Goal: Check status: Check status

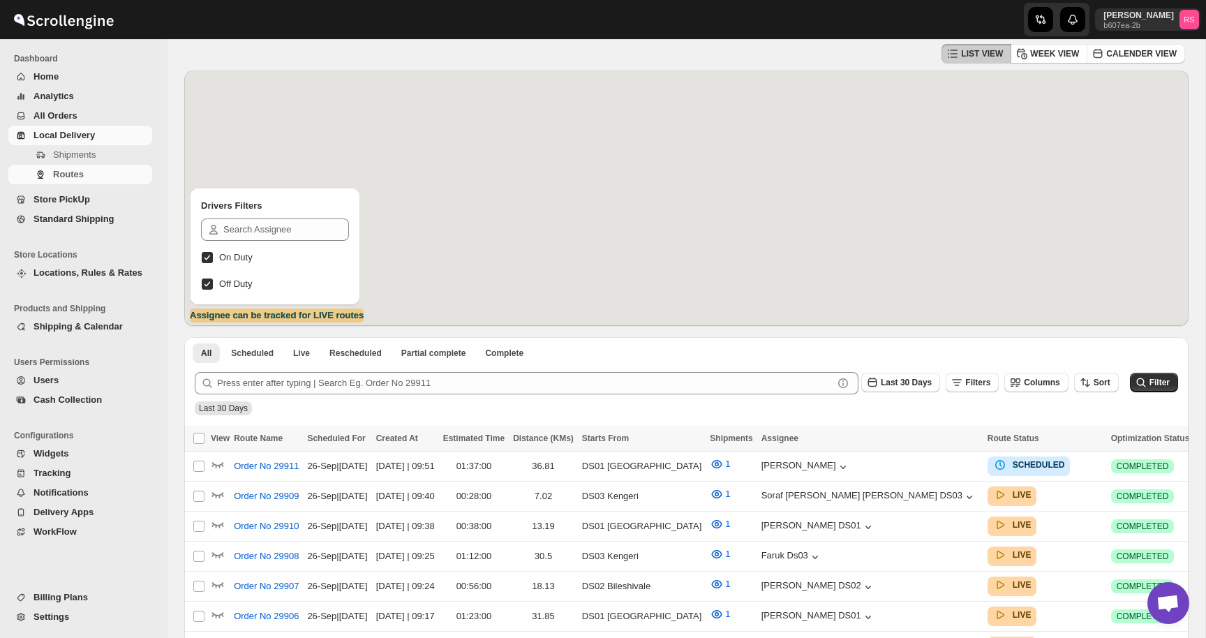
scroll to position [64, 0]
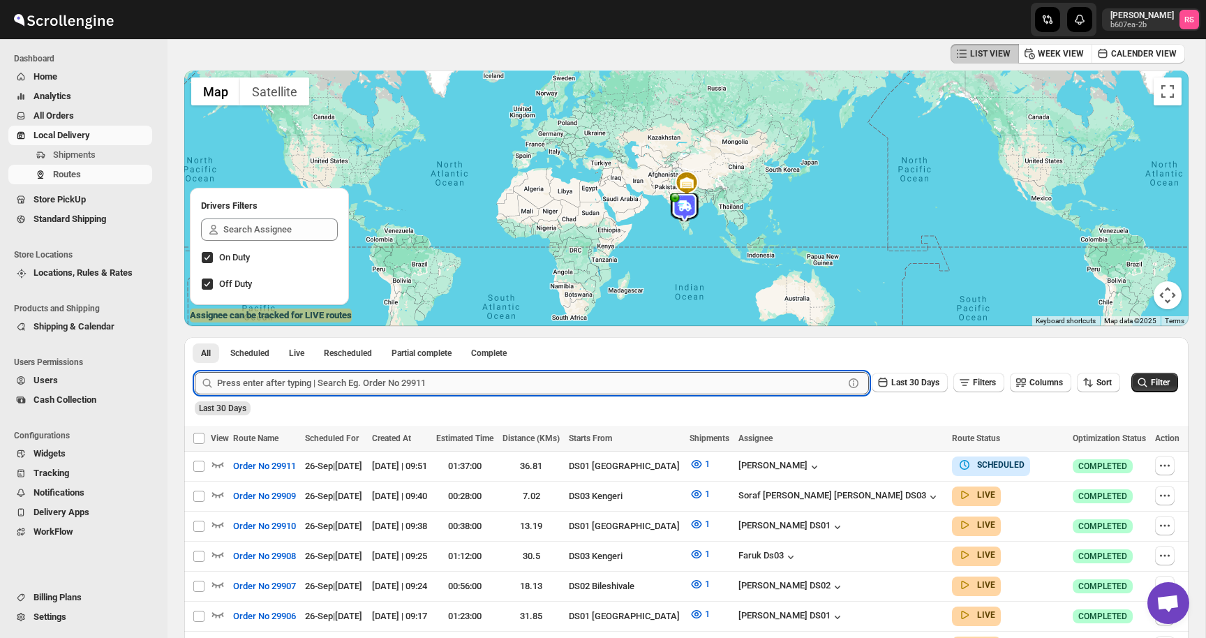
click at [366, 385] on input "text" at bounding box center [530, 383] width 627 height 22
click at [195, 337] on button "Submit" at bounding box center [215, 344] width 40 height 15
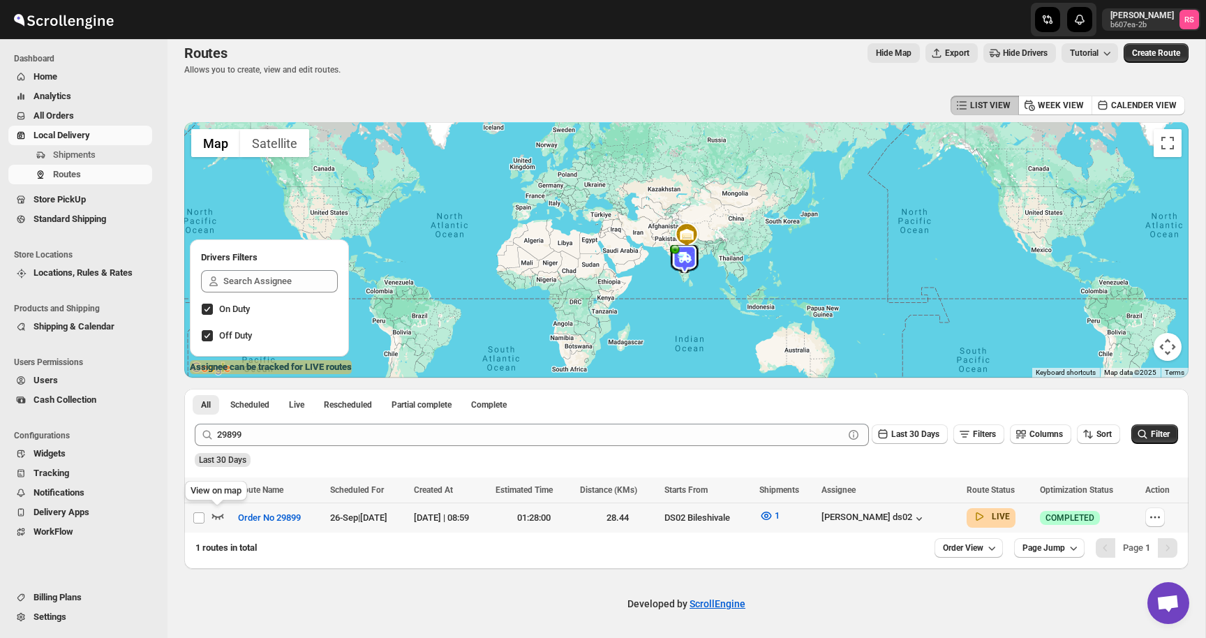
click at [223, 516] on icon "button" at bounding box center [218, 516] width 14 height 14
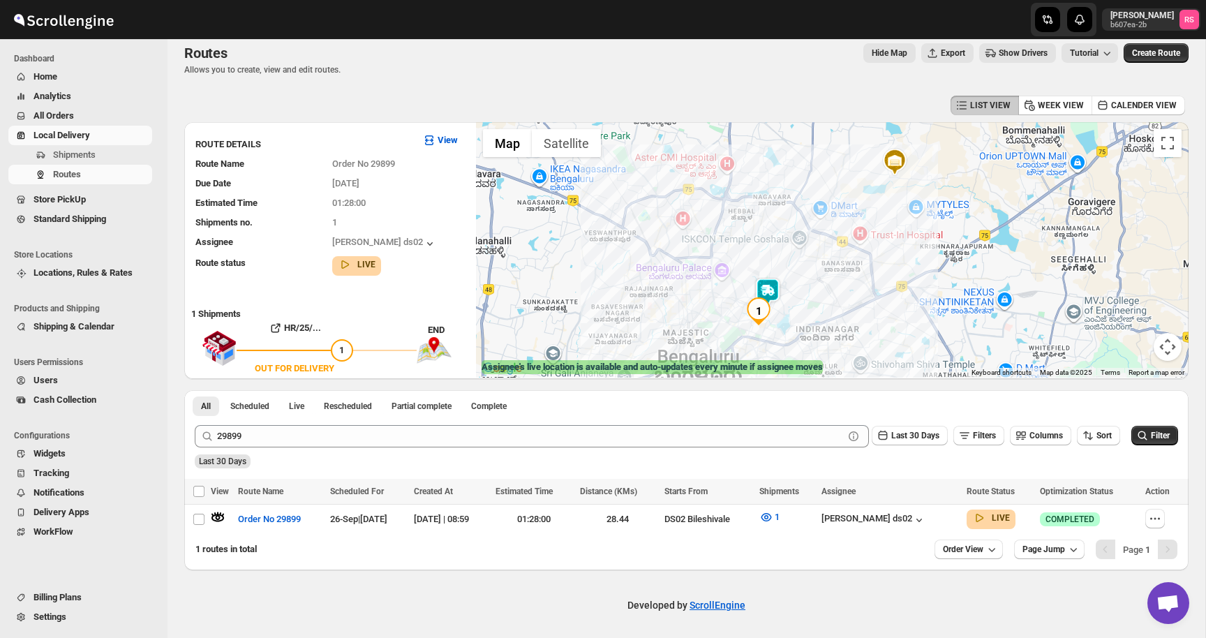
click at [762, 290] on img at bounding box center [768, 292] width 28 height 28
click at [829, 235] on button "Close" at bounding box center [822, 234] width 34 height 34
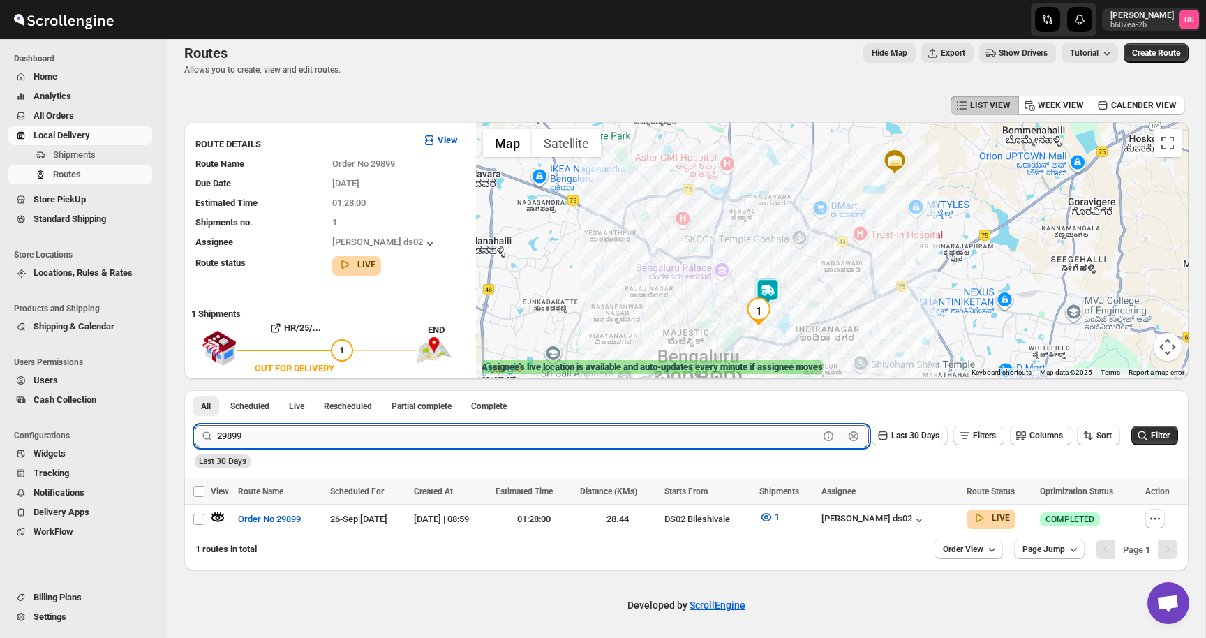
click at [304, 433] on input "29899" at bounding box center [518, 436] width 602 height 22
click at [195, 390] on button "Submit" at bounding box center [215, 397] width 40 height 15
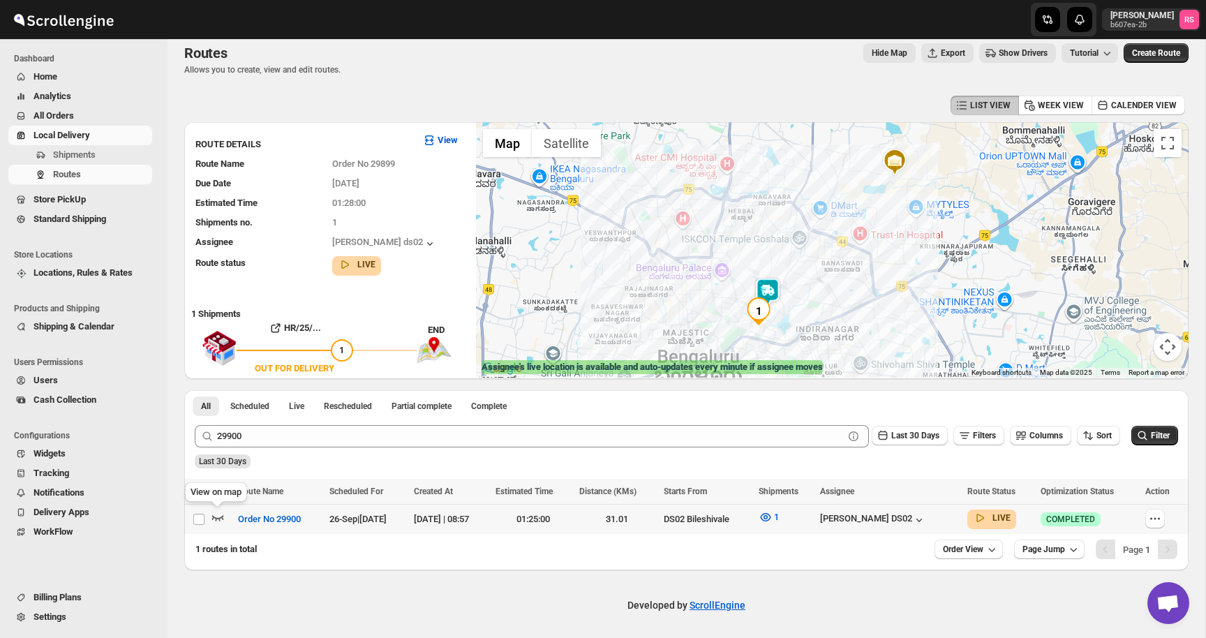
click at [216, 516] on icon "button" at bounding box center [218, 517] width 14 height 14
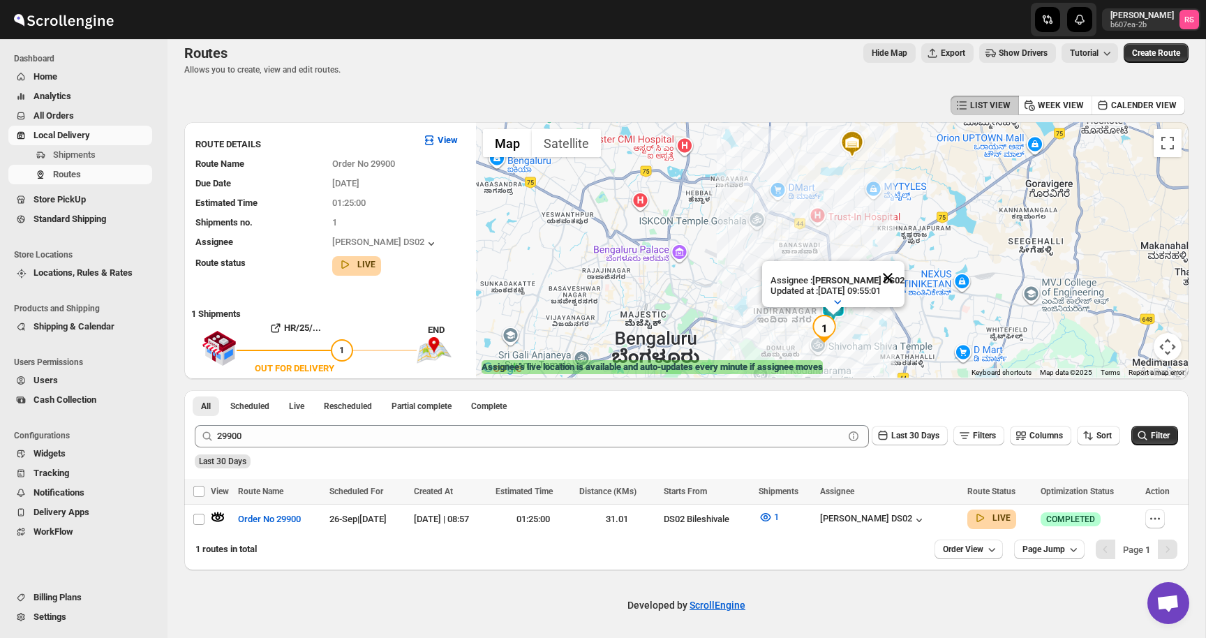
click at [884, 277] on button "Close" at bounding box center [888, 278] width 34 height 34
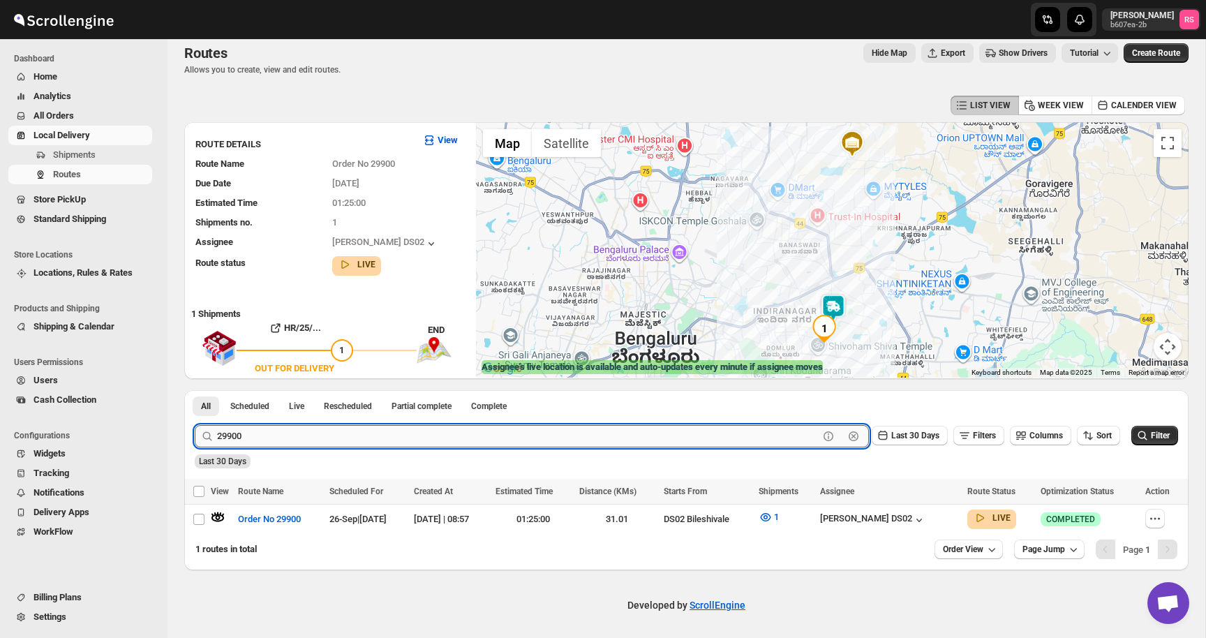
click at [292, 431] on input "29900" at bounding box center [518, 436] width 602 height 22
click at [195, 390] on button "Submit" at bounding box center [215, 397] width 40 height 15
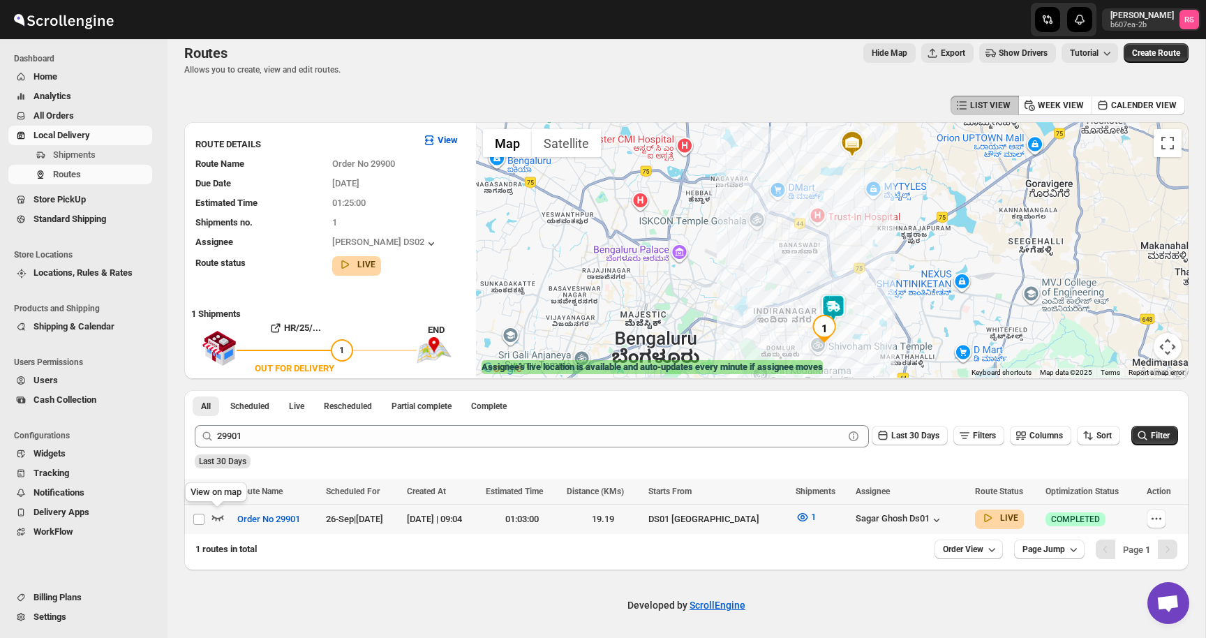
click at [220, 518] on icon "button" at bounding box center [218, 518] width 12 height 6
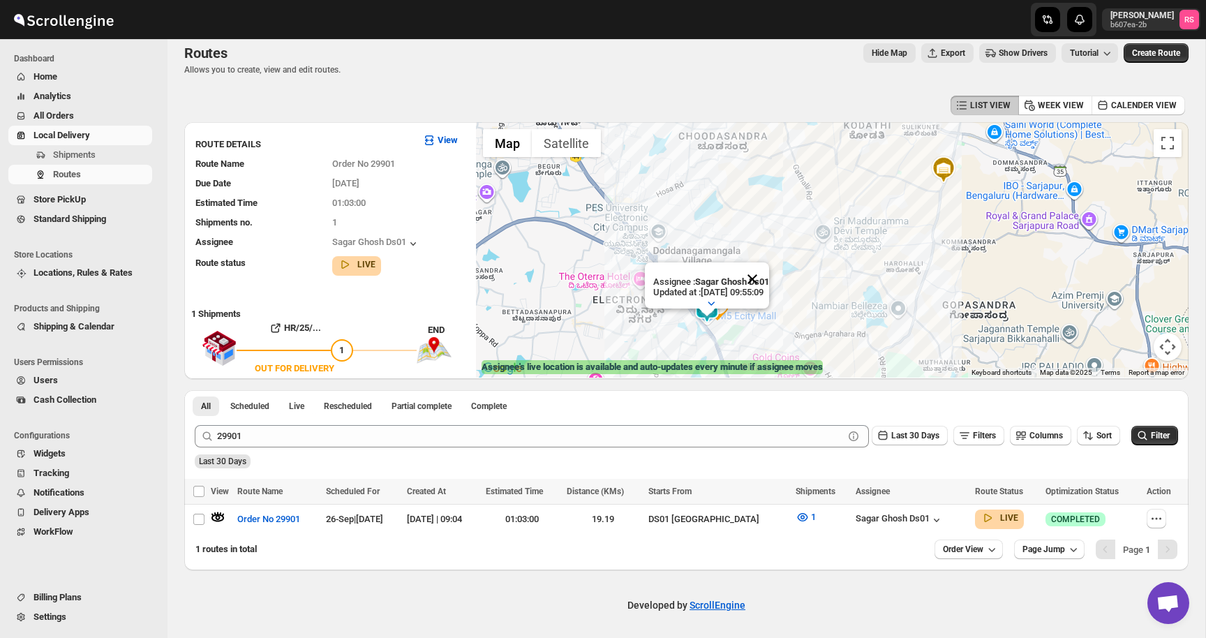
click at [765, 276] on button "Close" at bounding box center [753, 279] width 34 height 34
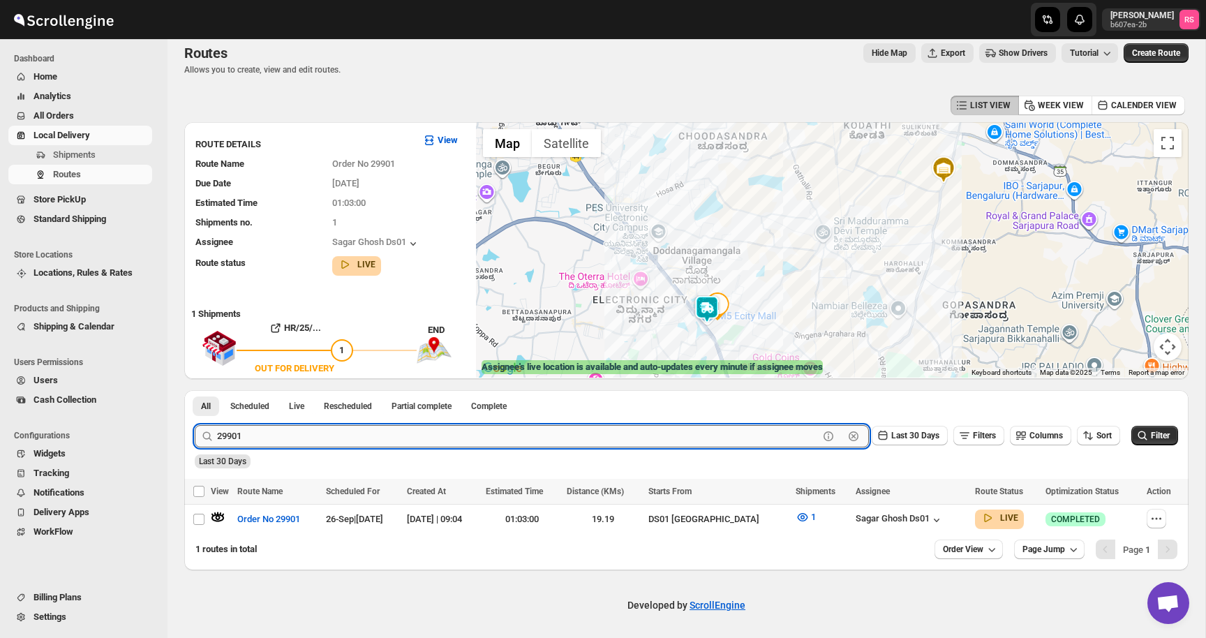
click at [411, 440] on input "29901" at bounding box center [518, 436] width 602 height 22
click at [195, 390] on button "Submit" at bounding box center [215, 397] width 40 height 15
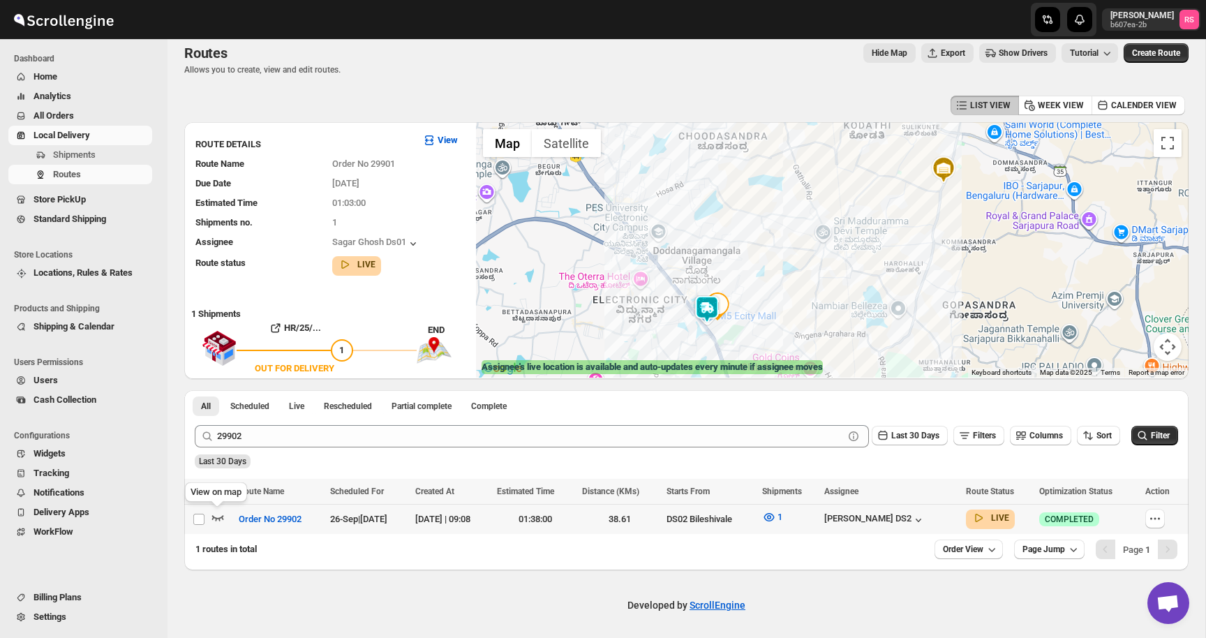
click at [216, 515] on icon "button" at bounding box center [218, 517] width 14 height 14
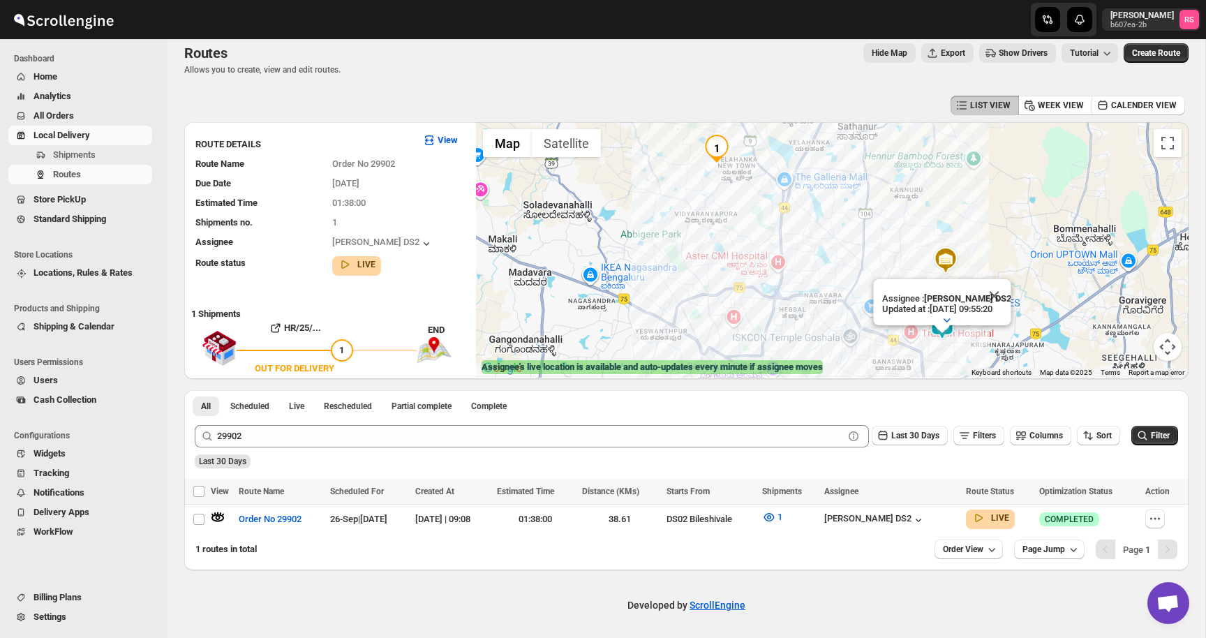
drag, startPoint x: 932, startPoint y: 222, endPoint x: 931, endPoint y: 133, distance: 89.4
click at [931, 133] on div "Assignee : [PERSON_NAME] DS2 Updated at : [DATE] 09:55:20 Duty mode Enabled Bat…" at bounding box center [832, 249] width 713 height 255
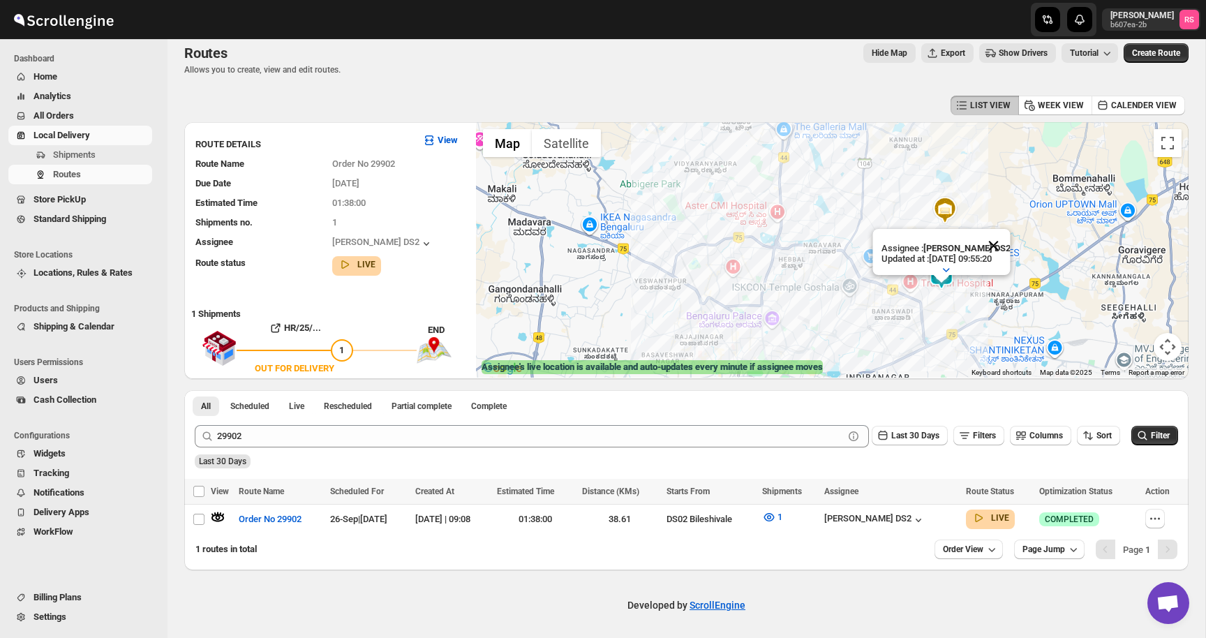
click at [1004, 247] on button "Close" at bounding box center [993, 246] width 34 height 34
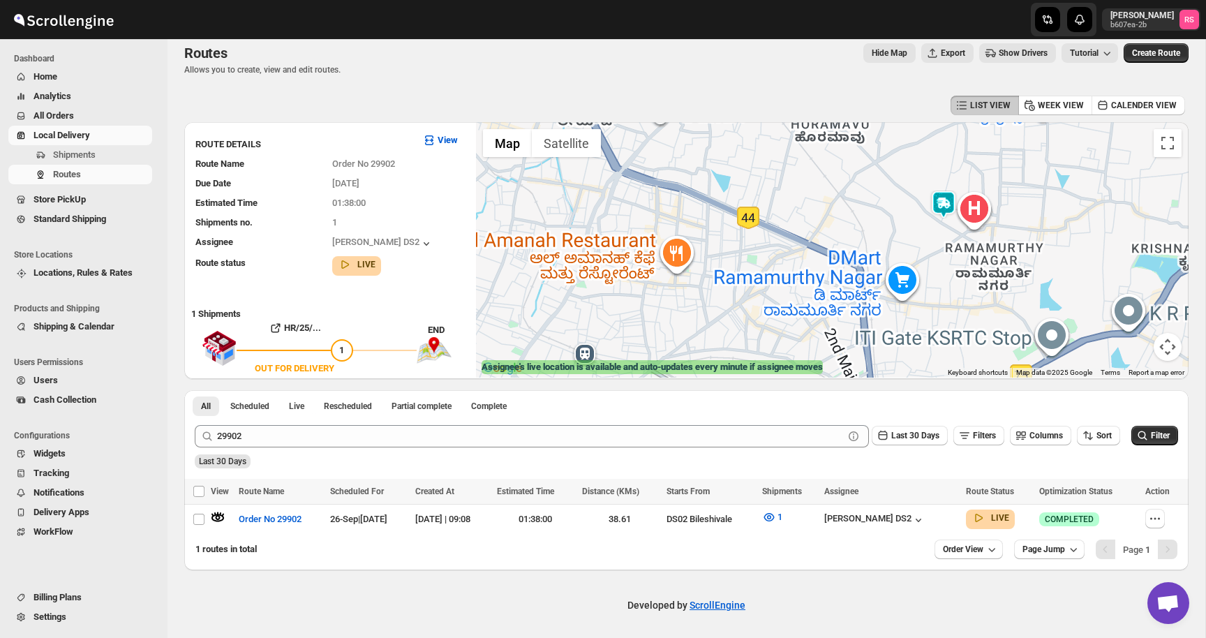
drag, startPoint x: 953, startPoint y: 284, endPoint x: 990, endPoint y: 191, distance: 100.8
click at [990, 191] on div at bounding box center [832, 249] width 713 height 255
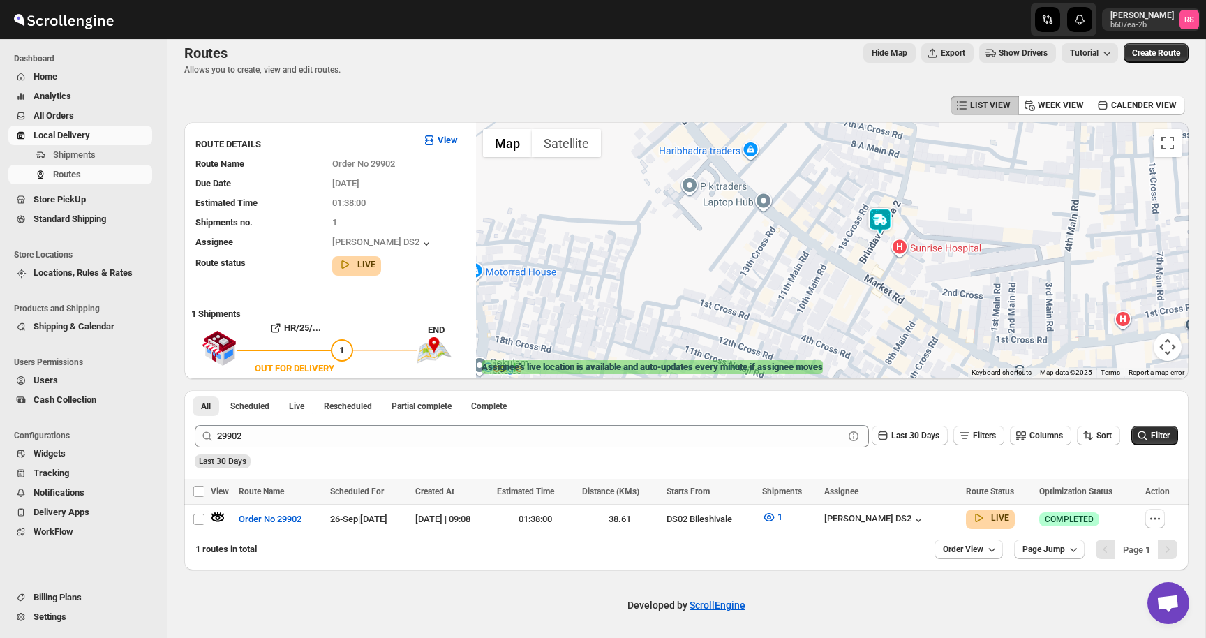
drag, startPoint x: 861, startPoint y: 211, endPoint x: 886, endPoint y: 239, distance: 37.6
click at [886, 239] on div at bounding box center [832, 249] width 713 height 255
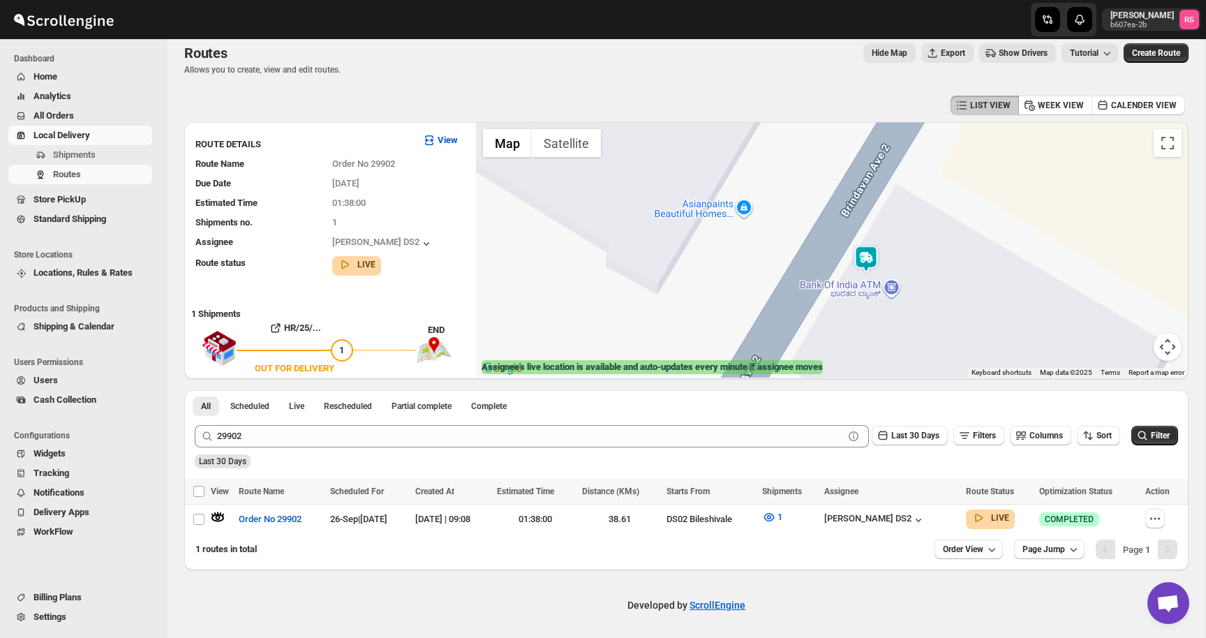
drag, startPoint x: 886, startPoint y: 239, endPoint x: 919, endPoint y: 283, distance: 54.7
click at [919, 283] on div at bounding box center [832, 249] width 713 height 255
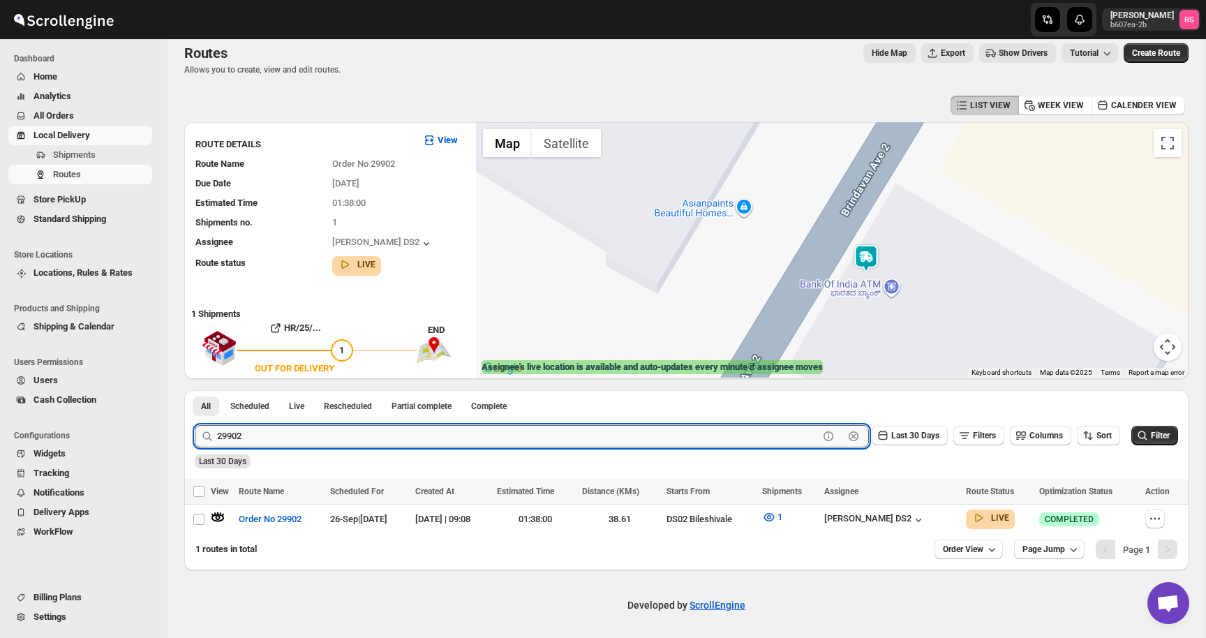
click at [330, 429] on input "29902" at bounding box center [518, 436] width 602 height 22
click at [195, 390] on button "Submit" at bounding box center [215, 397] width 40 height 15
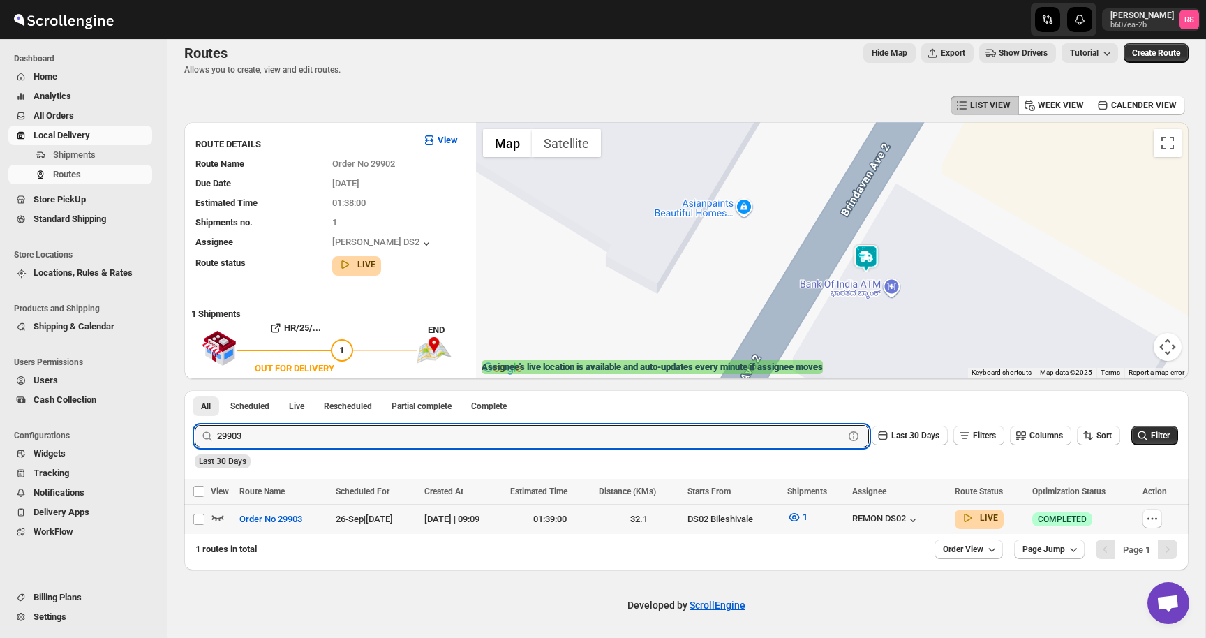
click at [224, 516] on icon "button" at bounding box center [218, 517] width 14 height 14
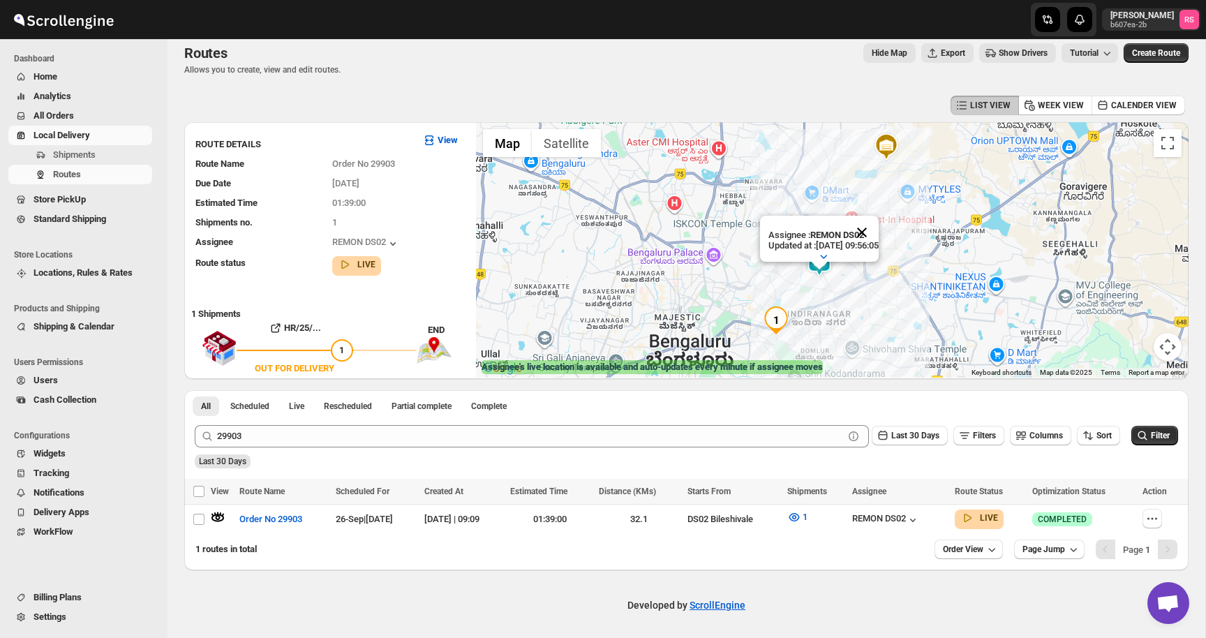
click at [879, 228] on button "Close" at bounding box center [862, 233] width 34 height 34
click at [801, 519] on icon "button" at bounding box center [794, 517] width 14 height 14
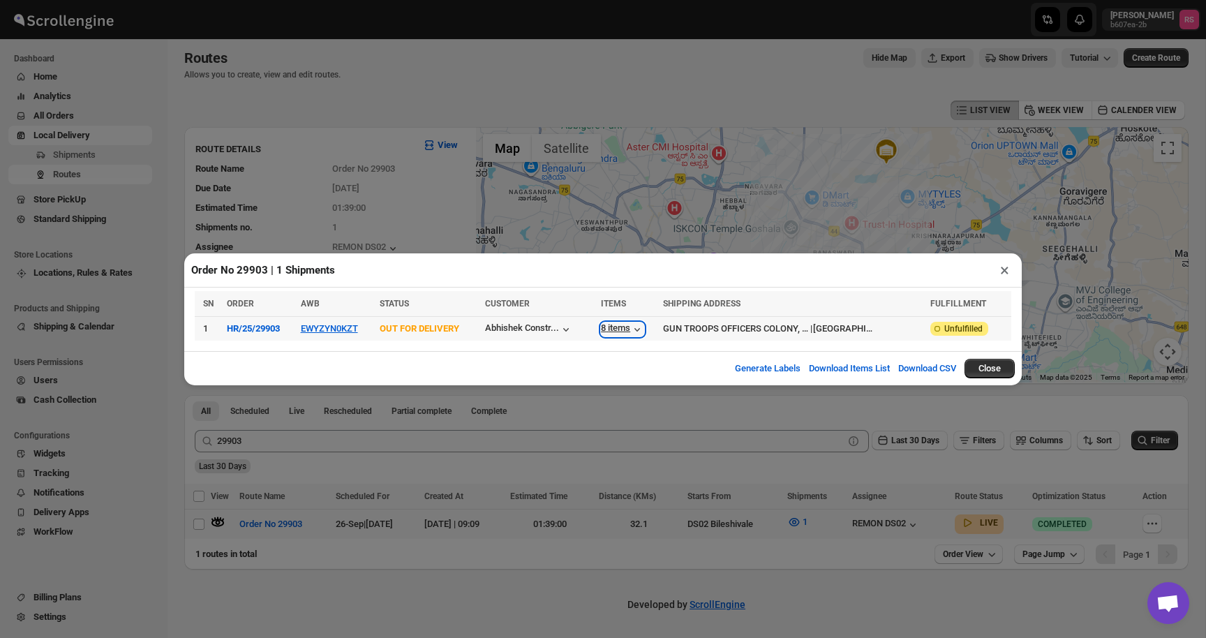
click at [644, 335] on icon "button" at bounding box center [637, 329] width 14 height 14
click at [999, 267] on button "×" at bounding box center [1005, 270] width 20 height 20
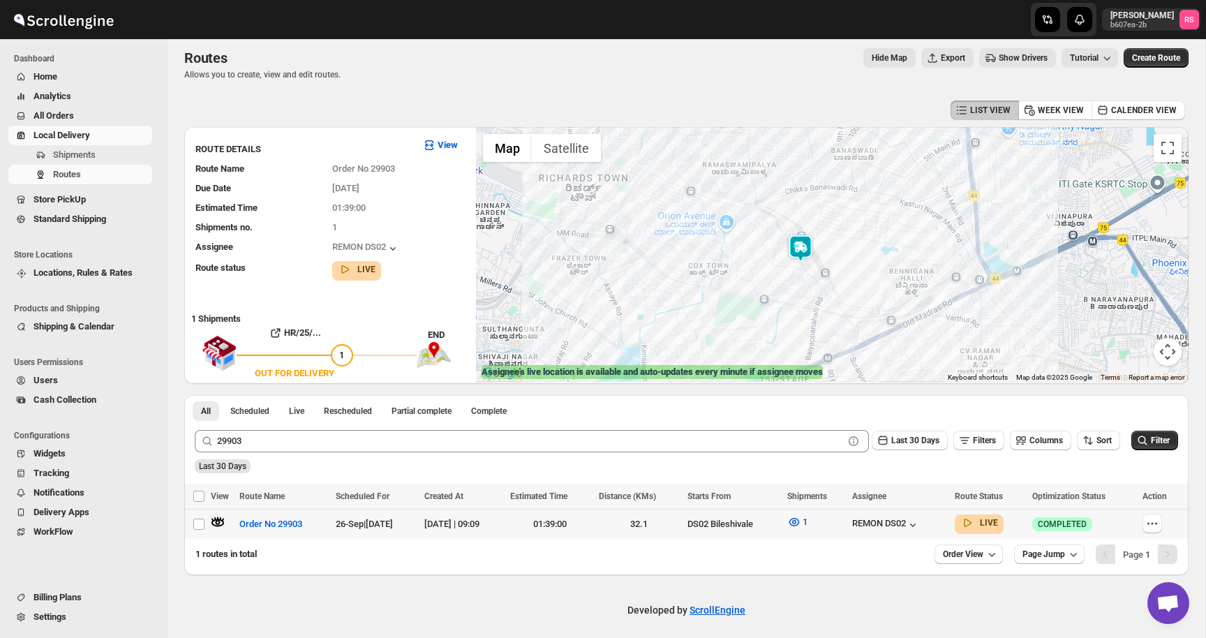
drag, startPoint x: 807, startPoint y: 330, endPoint x: 807, endPoint y: 258, distance: 72.6
click at [807, 258] on div at bounding box center [832, 254] width 713 height 255
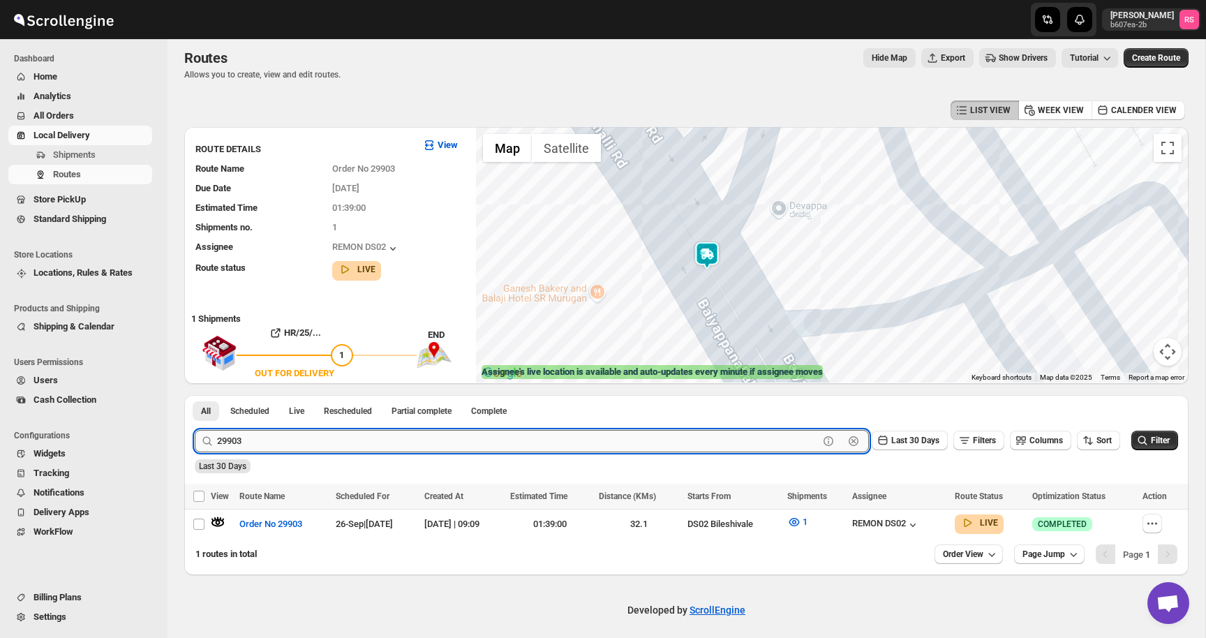
click at [377, 430] on input "29903" at bounding box center [518, 441] width 602 height 22
click at [195, 395] on button "Submit" at bounding box center [215, 402] width 40 height 15
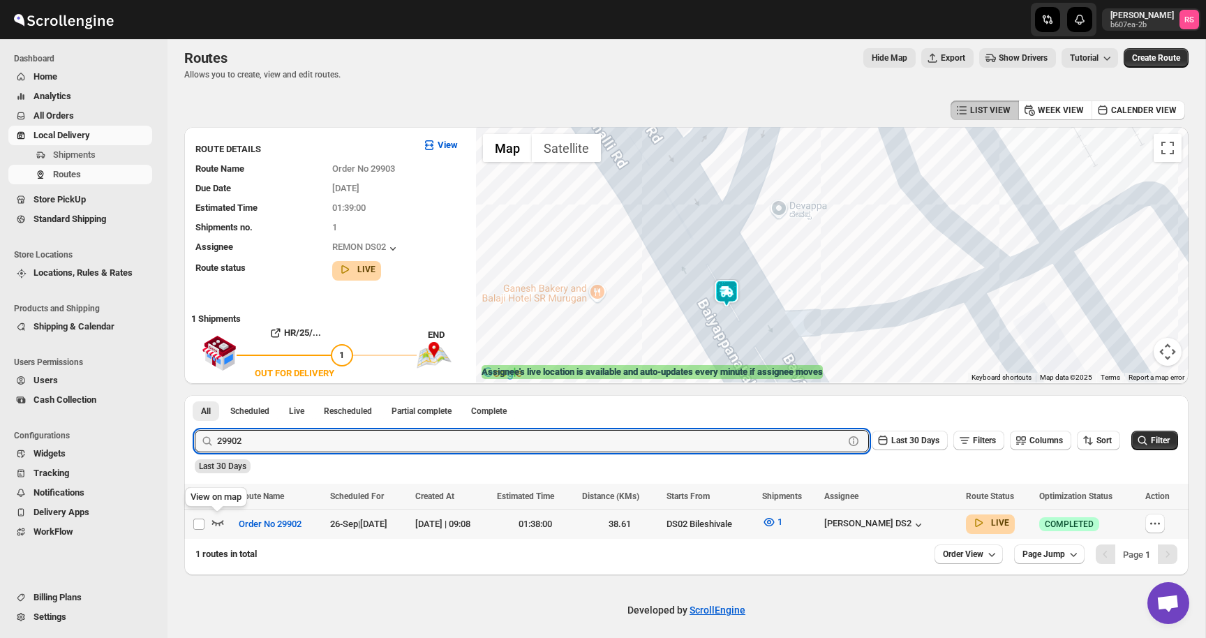
click at [221, 519] on icon "button" at bounding box center [218, 522] width 14 height 14
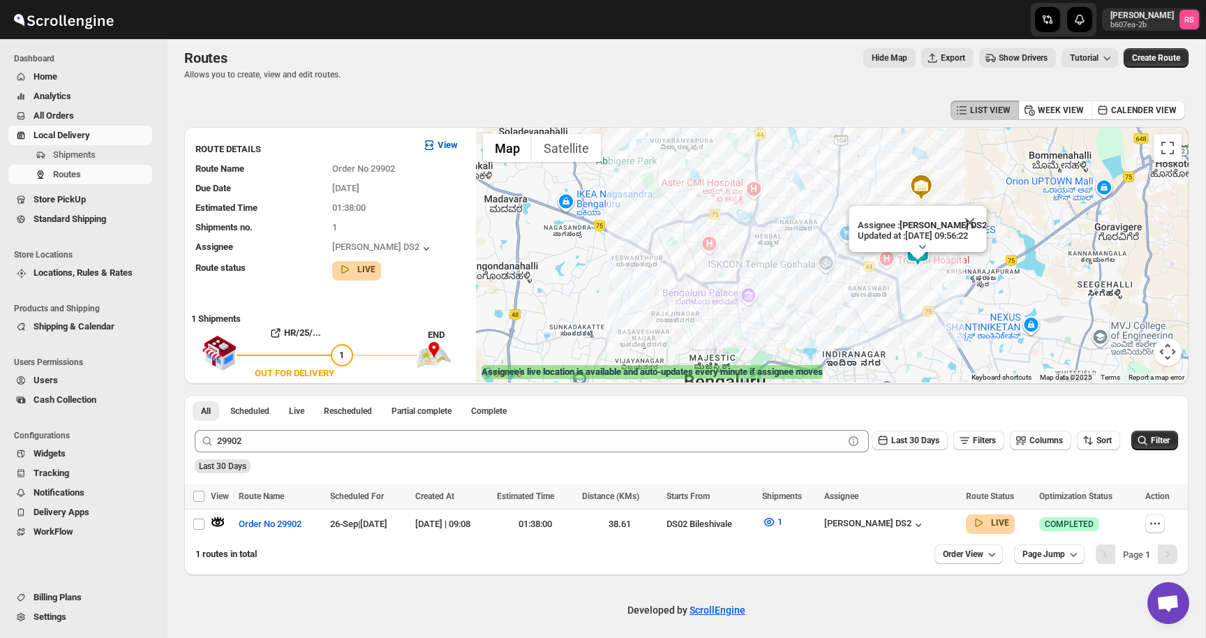
drag, startPoint x: 780, startPoint y: 262, endPoint x: 755, endPoint y: 143, distance: 121.3
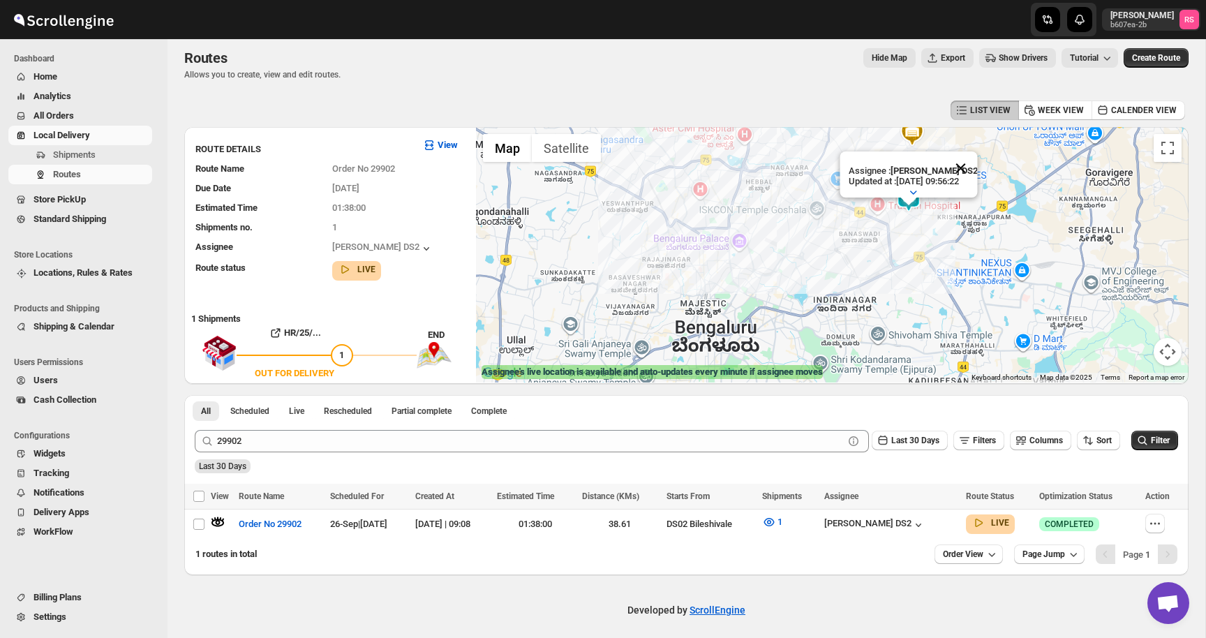
click at [969, 172] on button "Close" at bounding box center [961, 168] width 34 height 34
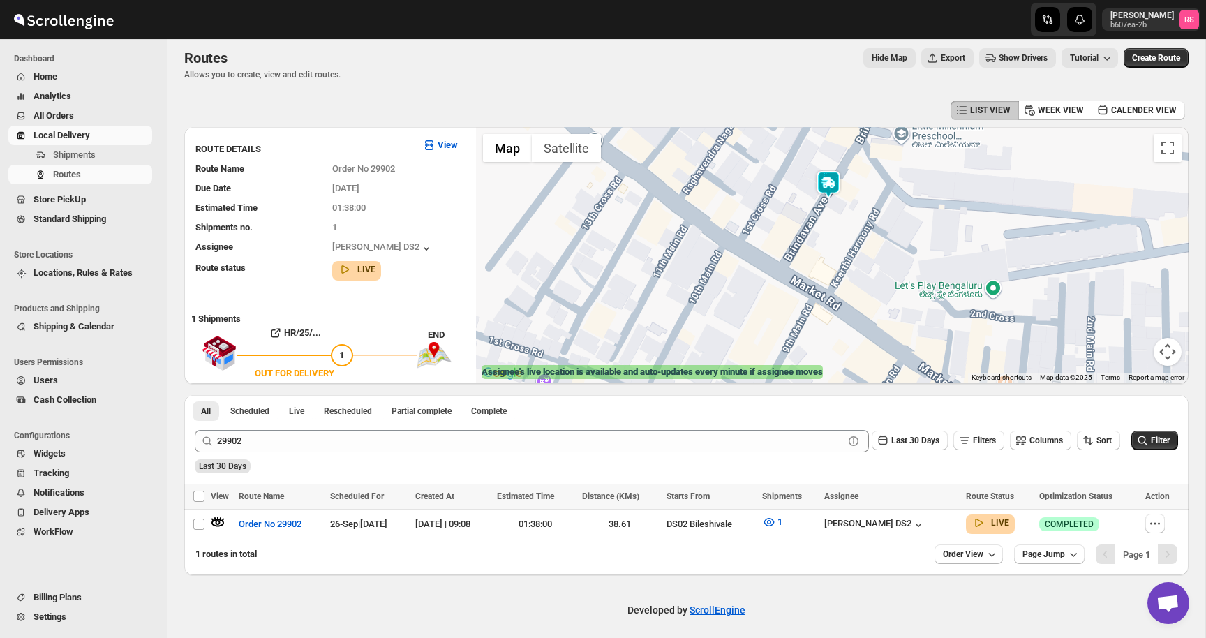
drag, startPoint x: 826, startPoint y: 198, endPoint x: 840, endPoint y: 236, distance: 40.2
click at [840, 236] on div at bounding box center [832, 254] width 713 height 255
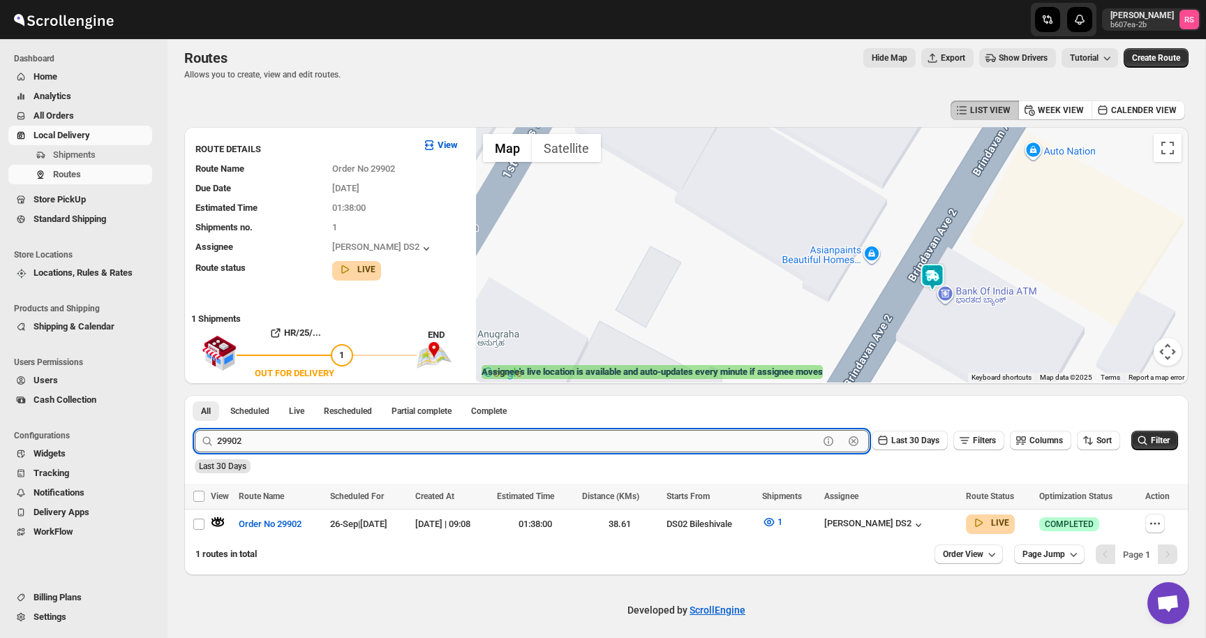
click at [478, 430] on input "29902" at bounding box center [518, 441] width 602 height 22
click at [195, 395] on button "Submit" at bounding box center [215, 402] width 40 height 15
click at [219, 518] on icon "button" at bounding box center [218, 522] width 14 height 14
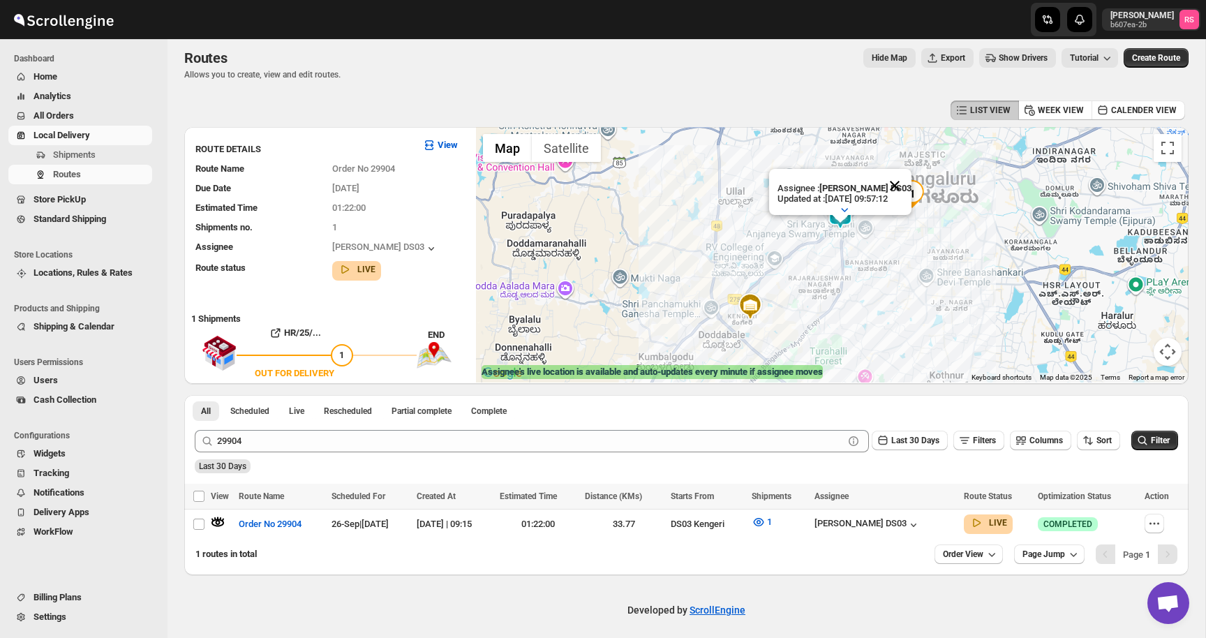
click at [906, 181] on button "Close" at bounding box center [895, 186] width 34 height 34
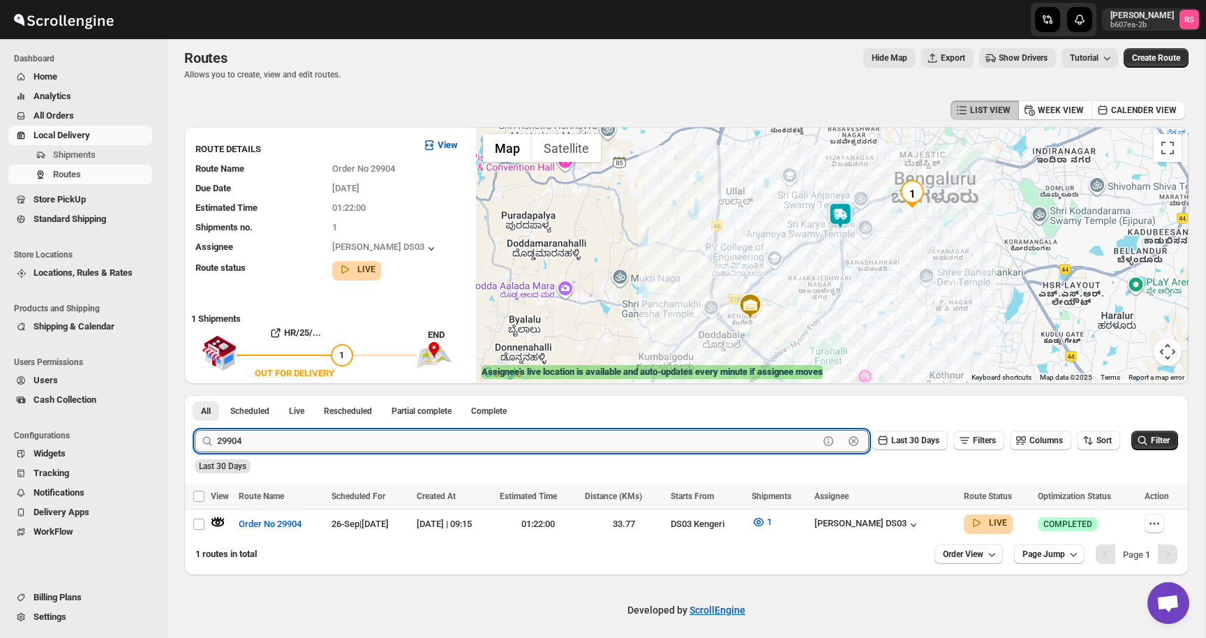
click at [294, 444] on input "29904" at bounding box center [518, 441] width 602 height 22
click at [331, 428] on div "29904 Clear Last 30 Days Filters Columns Sort Filter" at bounding box center [681, 436] width 995 height 34
click at [382, 439] on input "29904" at bounding box center [518, 441] width 602 height 22
click at [397, 443] on input "29904" at bounding box center [518, 441] width 602 height 22
click at [195, 395] on button "Submit" at bounding box center [215, 402] width 40 height 15
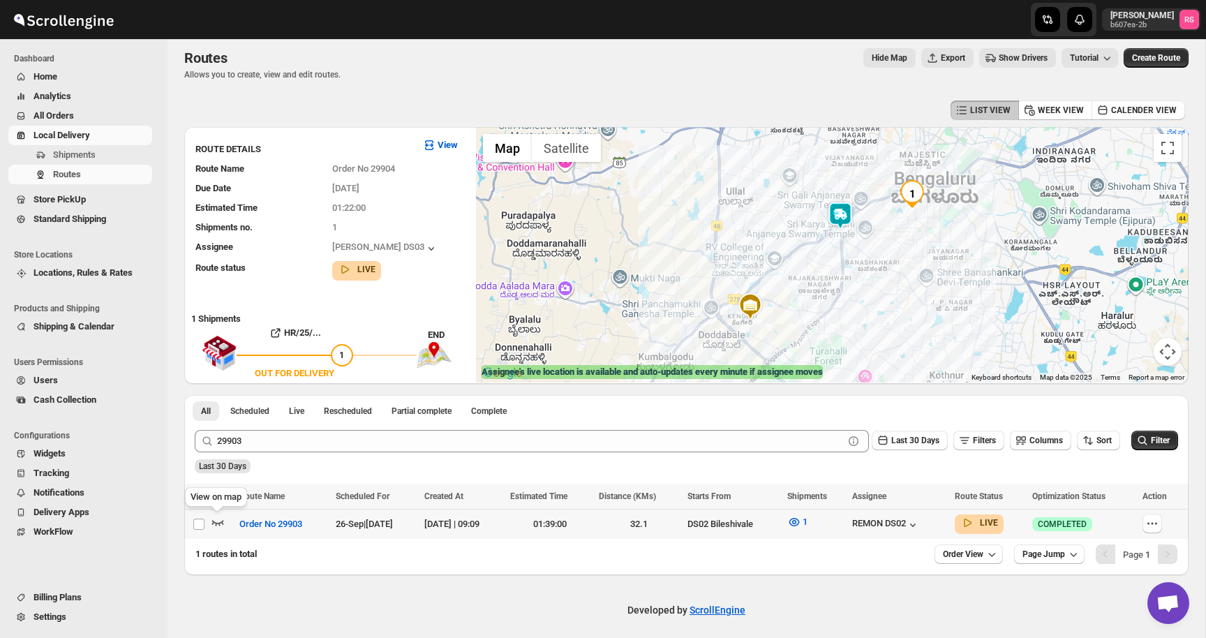
click at [217, 520] on icon "button" at bounding box center [218, 522] width 14 height 14
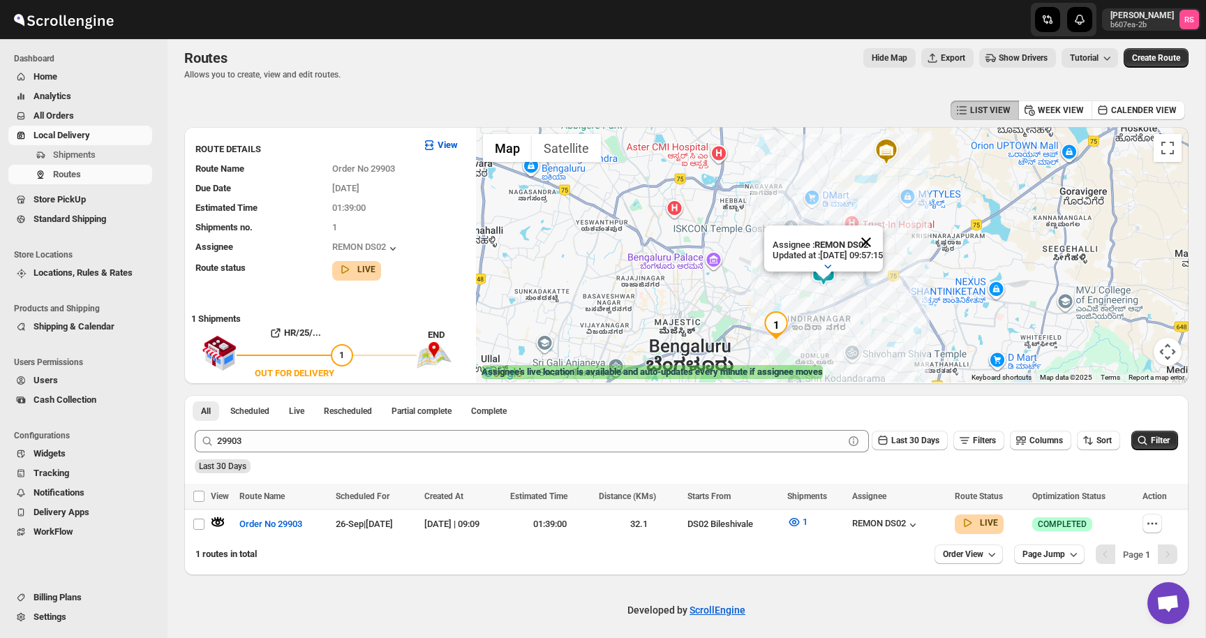
click at [883, 237] on button "Close" at bounding box center [866, 242] width 34 height 34
drag, startPoint x: 829, startPoint y: 281, endPoint x: 829, endPoint y: 255, distance: 25.8
click at [829, 258] on img at bounding box center [824, 272] width 28 height 28
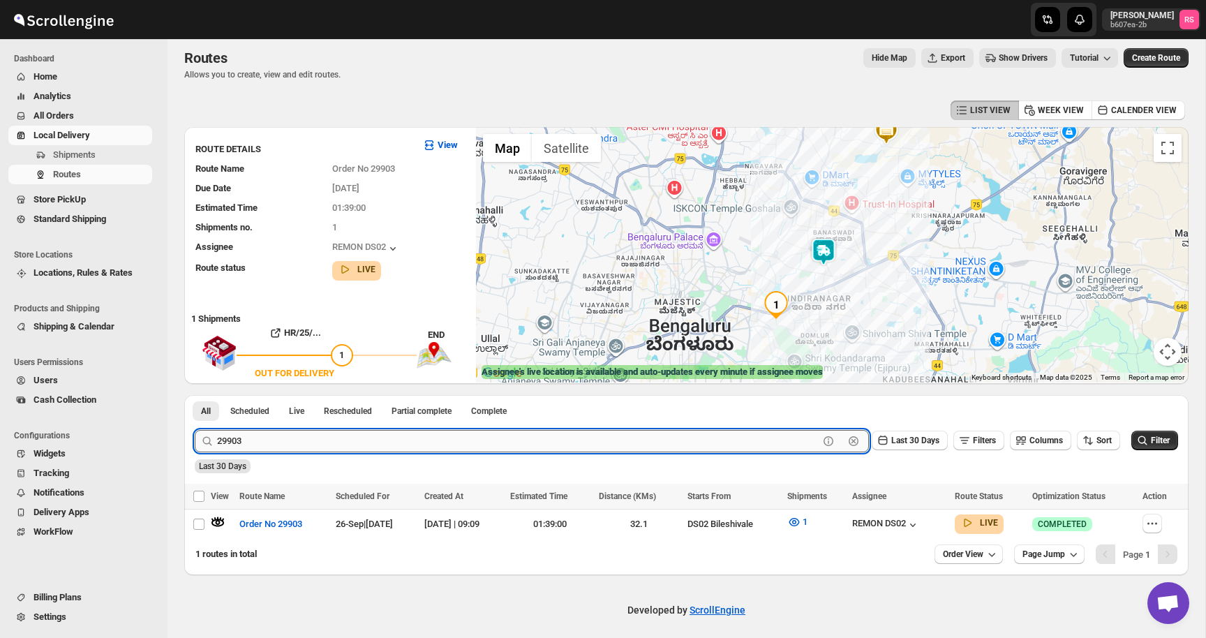
click at [293, 435] on input "29903" at bounding box center [518, 441] width 602 height 22
click at [353, 432] on input "29903" at bounding box center [518, 441] width 602 height 22
click at [387, 432] on input "29903" at bounding box center [518, 441] width 602 height 22
click at [395, 436] on input "29903" at bounding box center [518, 441] width 602 height 22
click at [195, 395] on button "Submit" at bounding box center [215, 402] width 40 height 15
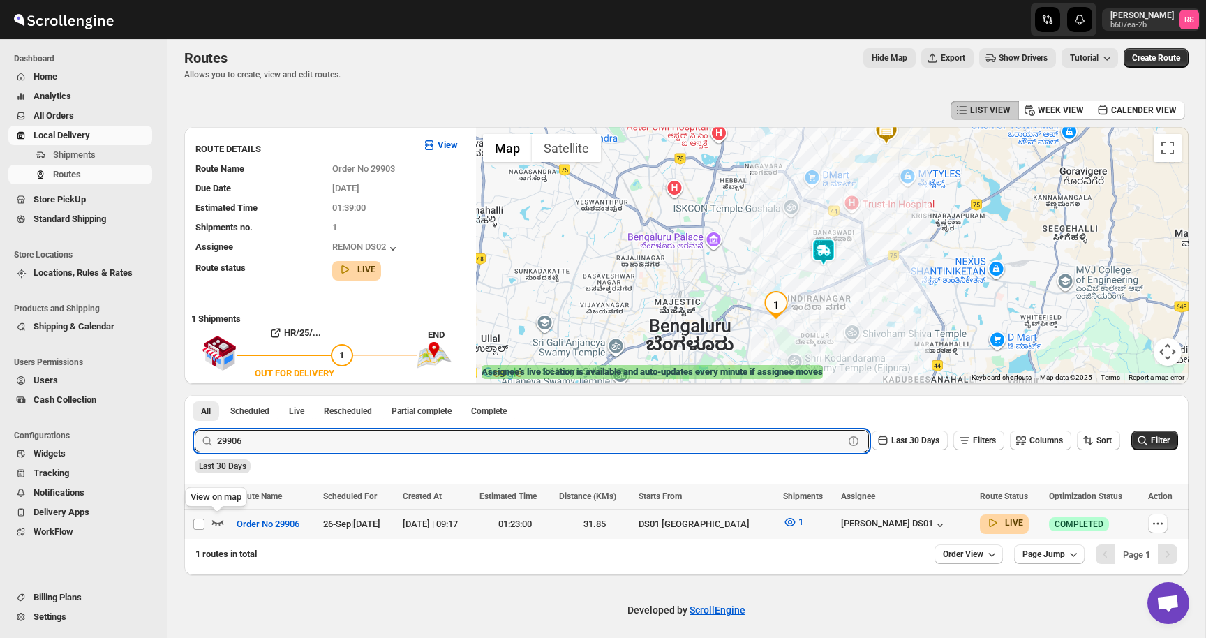
click at [214, 517] on icon "button" at bounding box center [218, 522] width 14 height 14
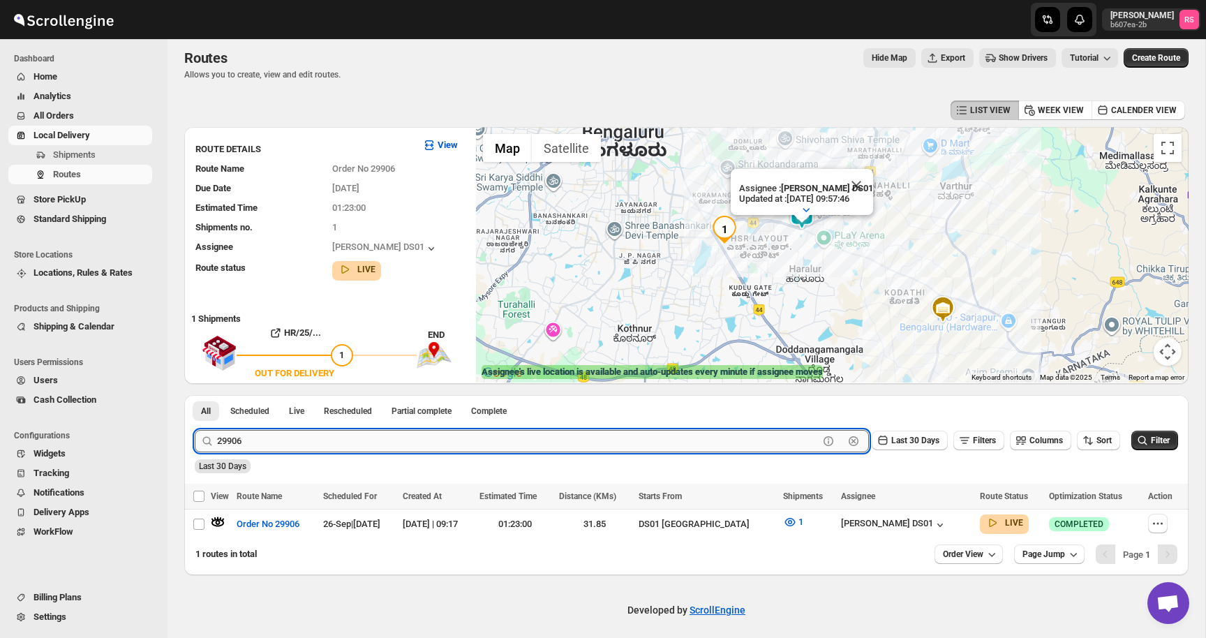
click at [310, 441] on input "29906" at bounding box center [518, 441] width 602 height 22
click at [346, 441] on input "29906" at bounding box center [518, 441] width 602 height 22
click at [195, 395] on button "Submit" at bounding box center [215, 402] width 40 height 15
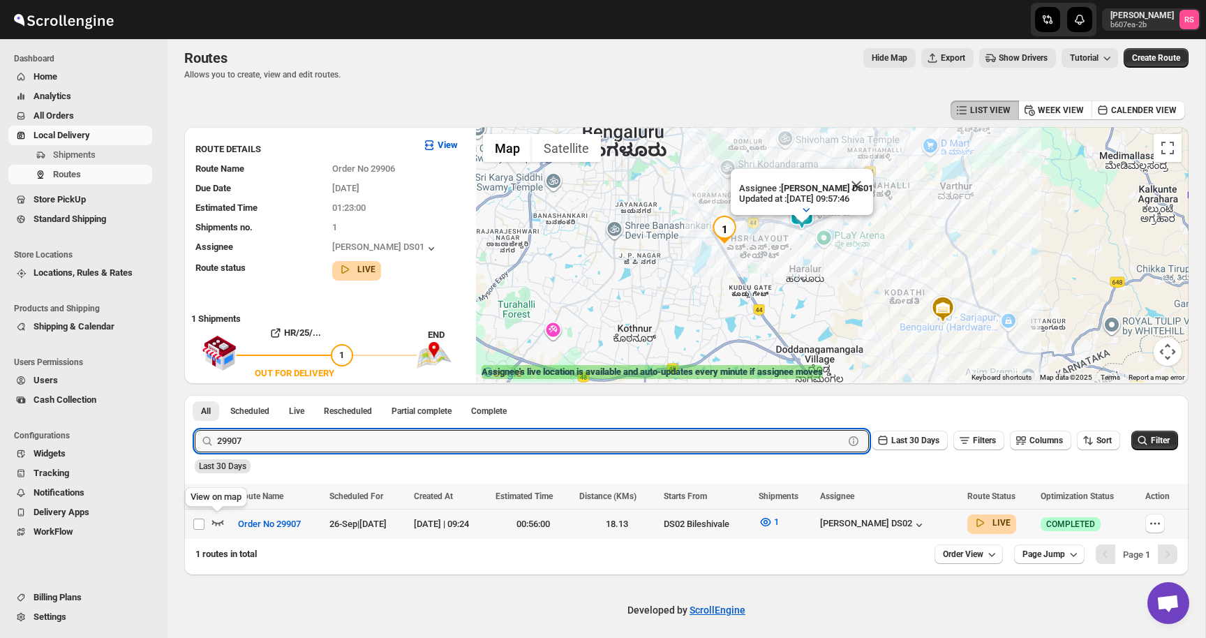
click at [216, 516] on icon "button" at bounding box center [218, 522] width 14 height 14
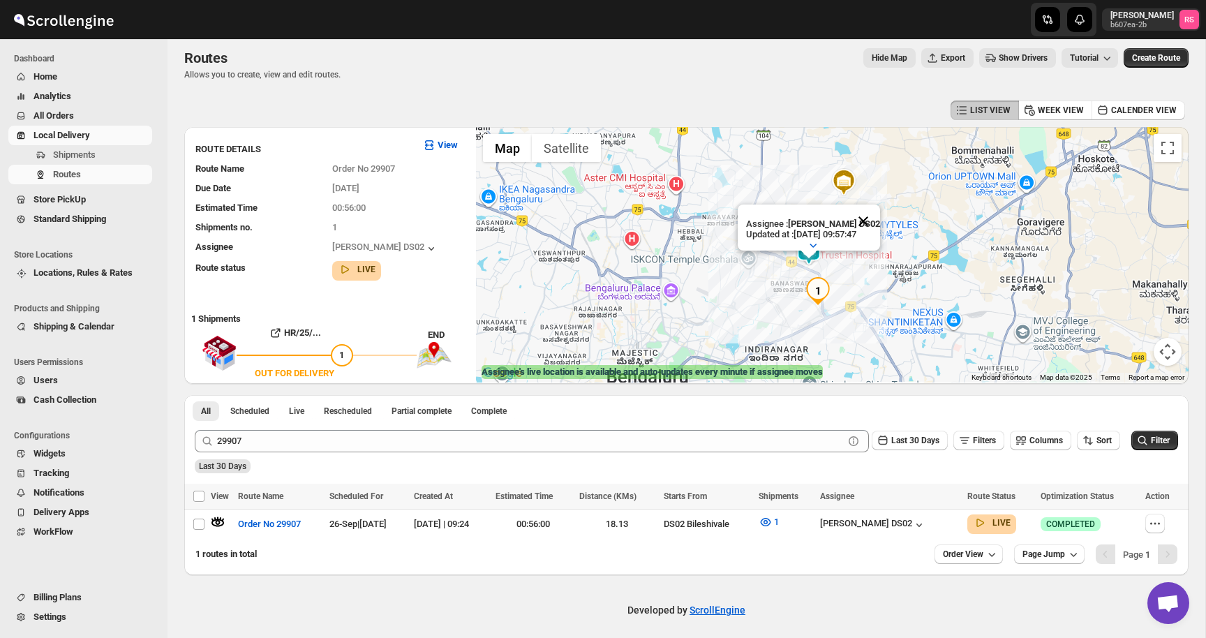
click at [870, 221] on button "Close" at bounding box center [864, 222] width 34 height 34
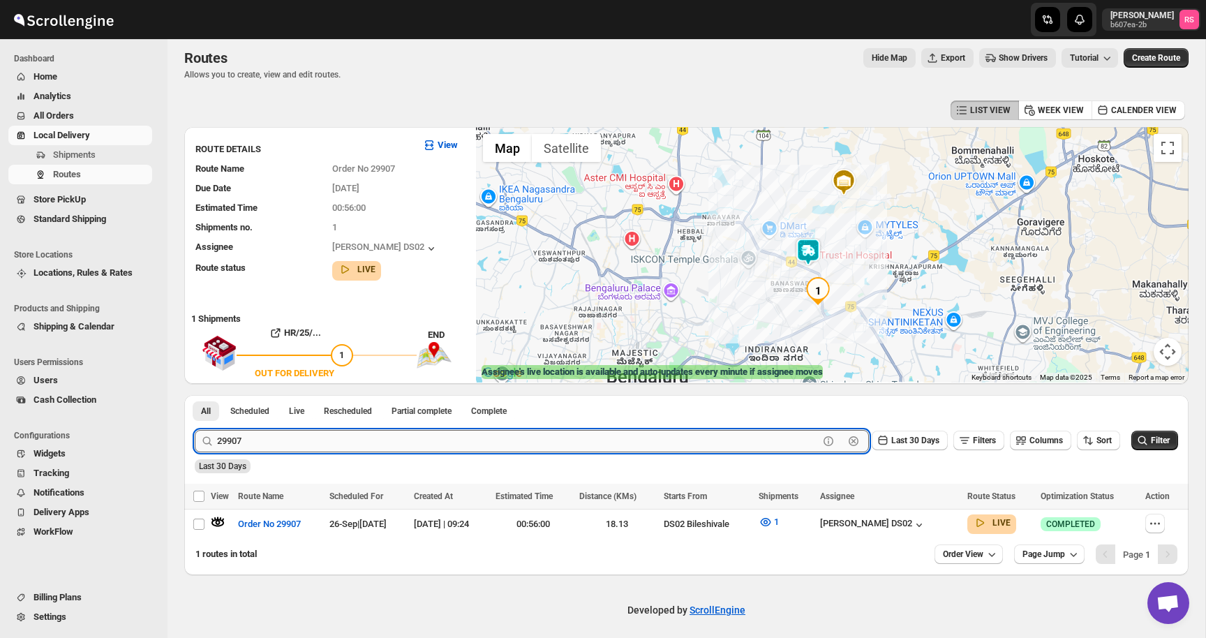
click at [257, 431] on input "29907" at bounding box center [518, 441] width 602 height 22
click at [282, 431] on input "29907" at bounding box center [518, 441] width 602 height 22
click at [298, 435] on input "29907" at bounding box center [518, 441] width 602 height 22
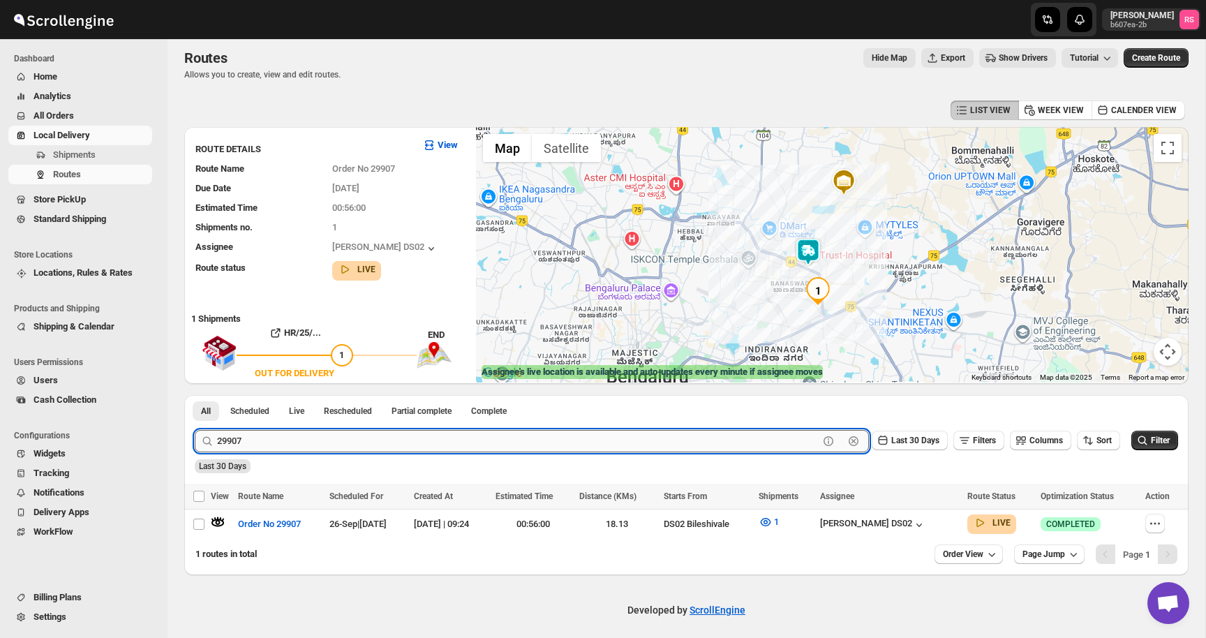
click at [308, 445] on input "29907" at bounding box center [518, 441] width 602 height 22
click at [195, 395] on button "Submit" at bounding box center [215, 402] width 40 height 15
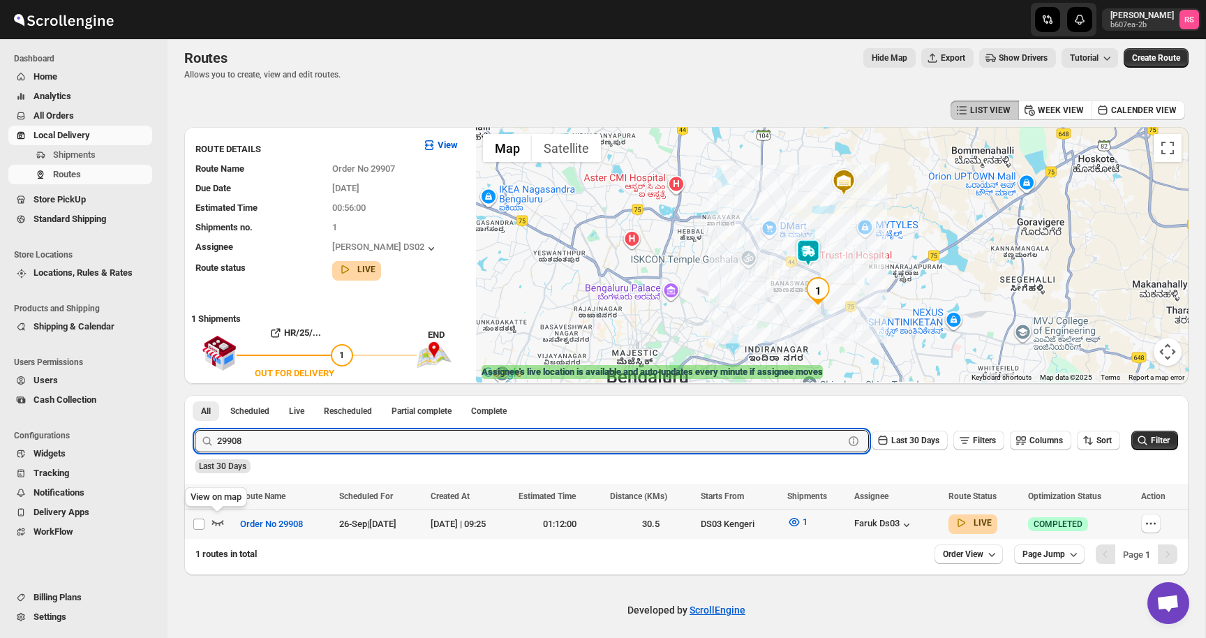
click at [216, 519] on icon "button" at bounding box center [218, 522] width 14 height 14
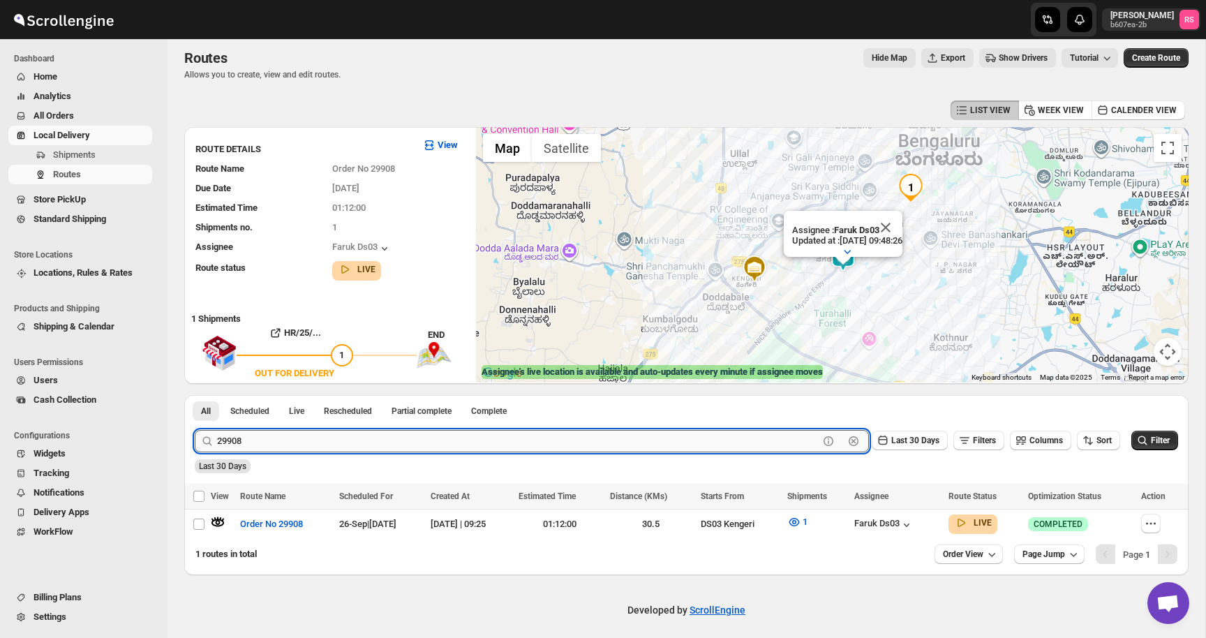
click at [308, 432] on input "29908" at bounding box center [518, 441] width 602 height 22
click at [329, 437] on input "29908" at bounding box center [518, 441] width 602 height 22
click at [195, 395] on button "Submit" at bounding box center [215, 402] width 40 height 15
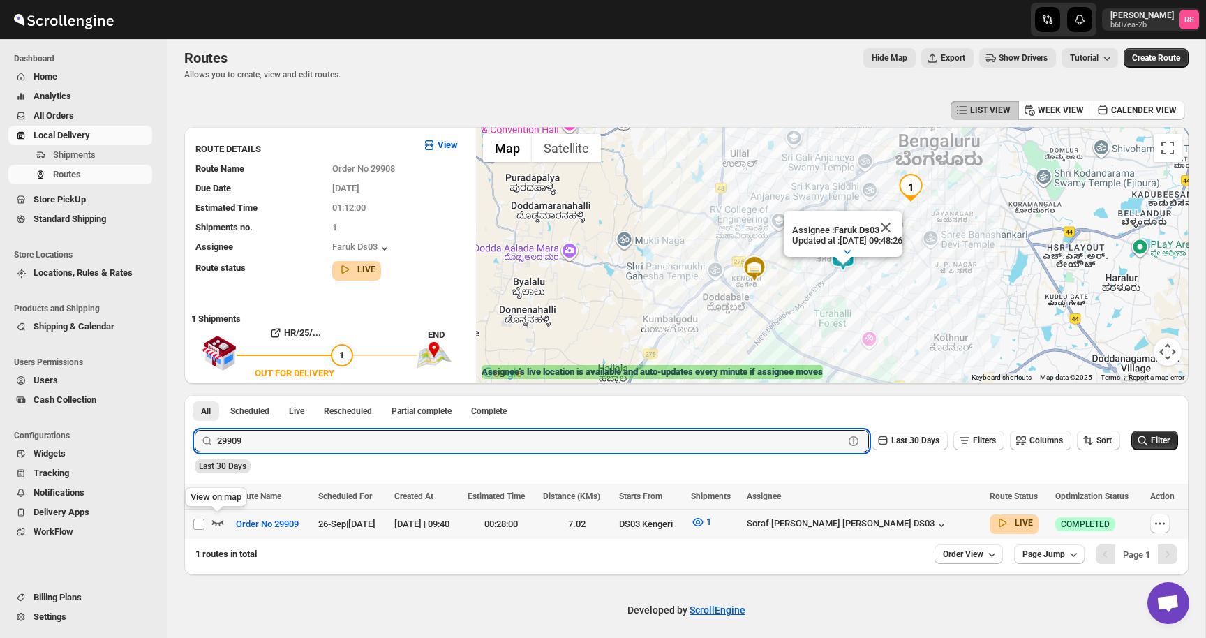
click at [214, 521] on icon "button" at bounding box center [218, 523] width 12 height 6
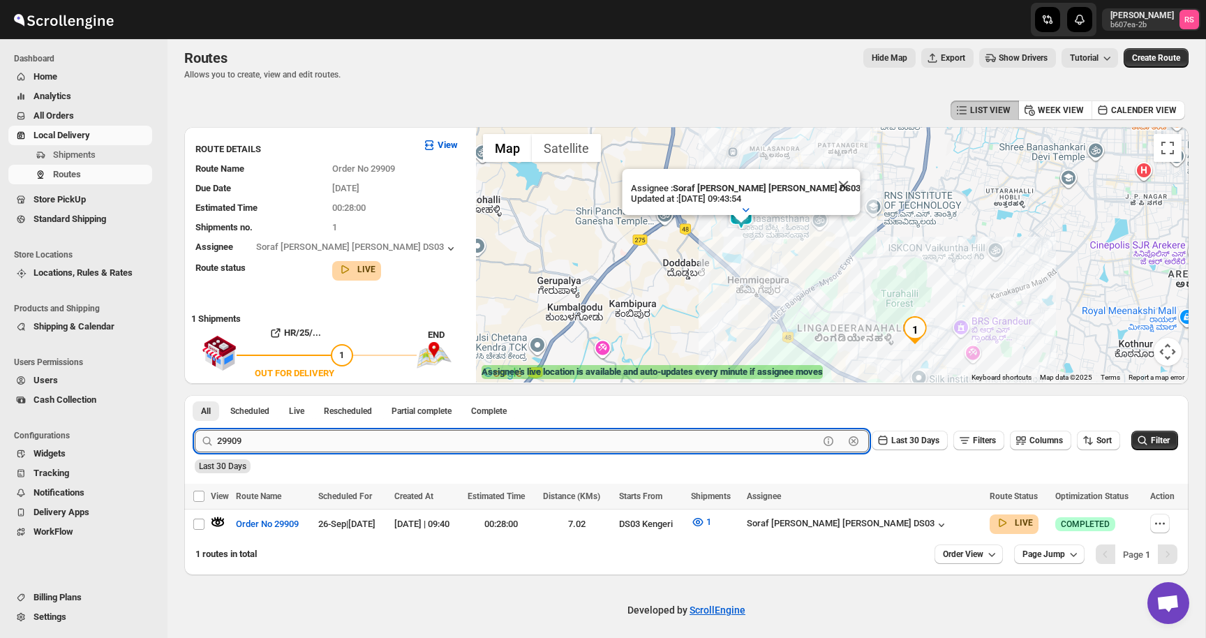
click at [237, 438] on input "29909" at bounding box center [518, 441] width 602 height 22
click at [265, 440] on input "29909" at bounding box center [518, 441] width 602 height 22
click at [195, 395] on button "Submit" at bounding box center [215, 402] width 40 height 15
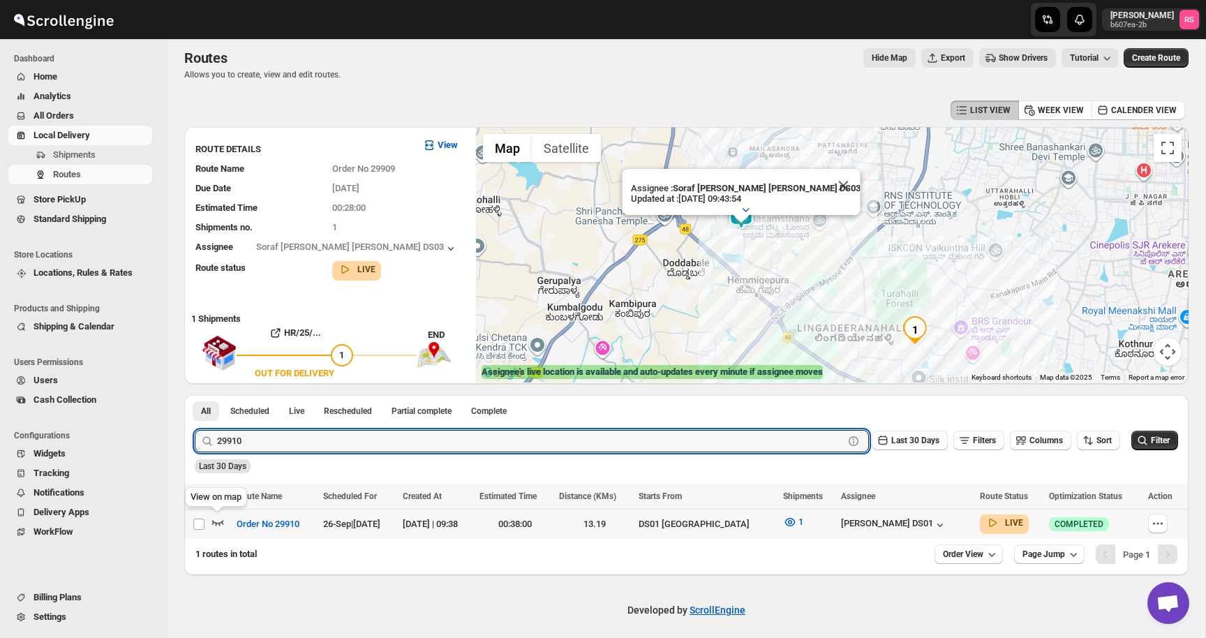
click at [222, 518] on icon "button" at bounding box center [218, 522] width 14 height 14
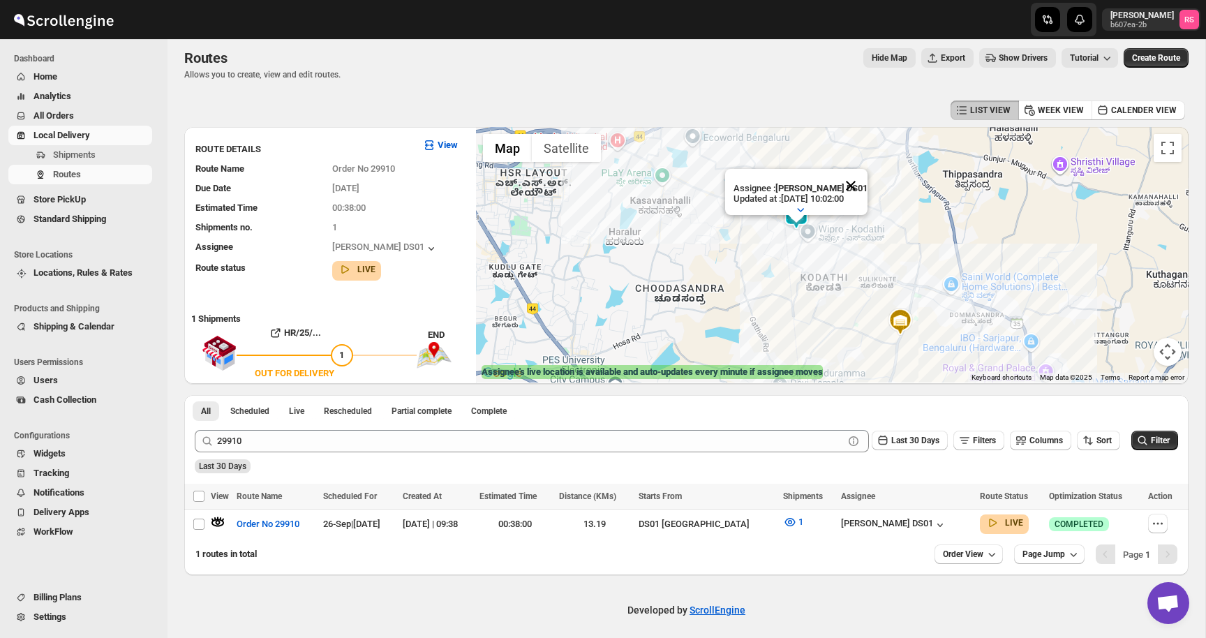
click at [858, 184] on button "Close" at bounding box center [851, 186] width 34 height 34
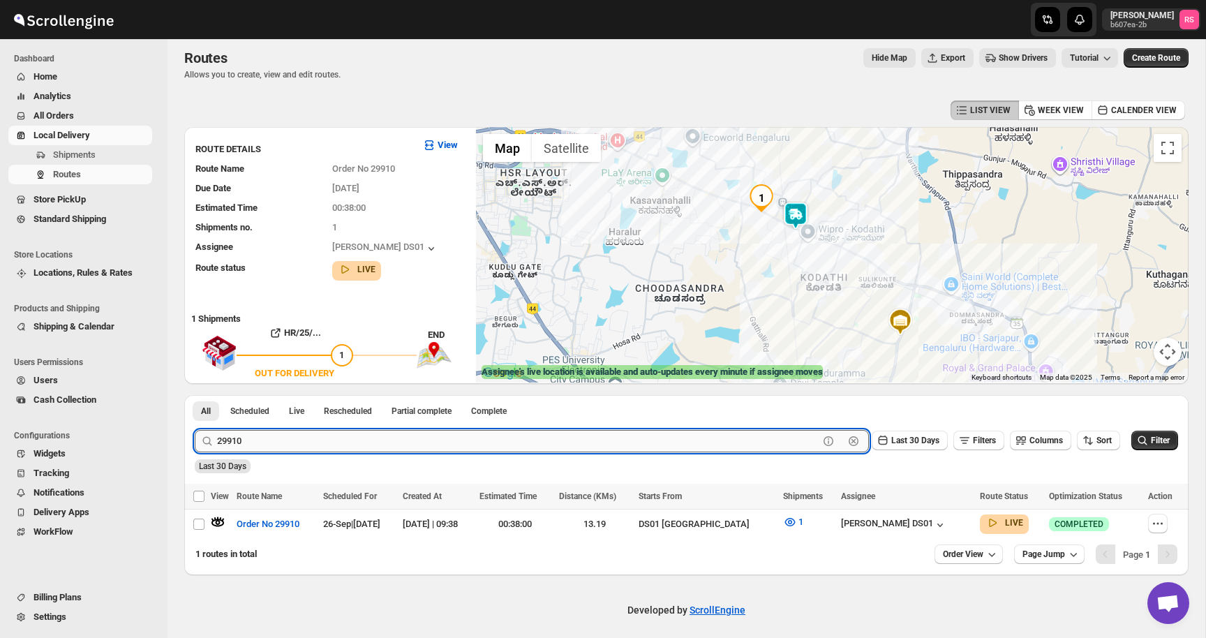
click at [300, 440] on input "29910" at bounding box center [518, 441] width 602 height 22
click at [306, 440] on input "29910" at bounding box center [518, 441] width 602 height 22
click at [195, 395] on button "Submit" at bounding box center [215, 402] width 40 height 15
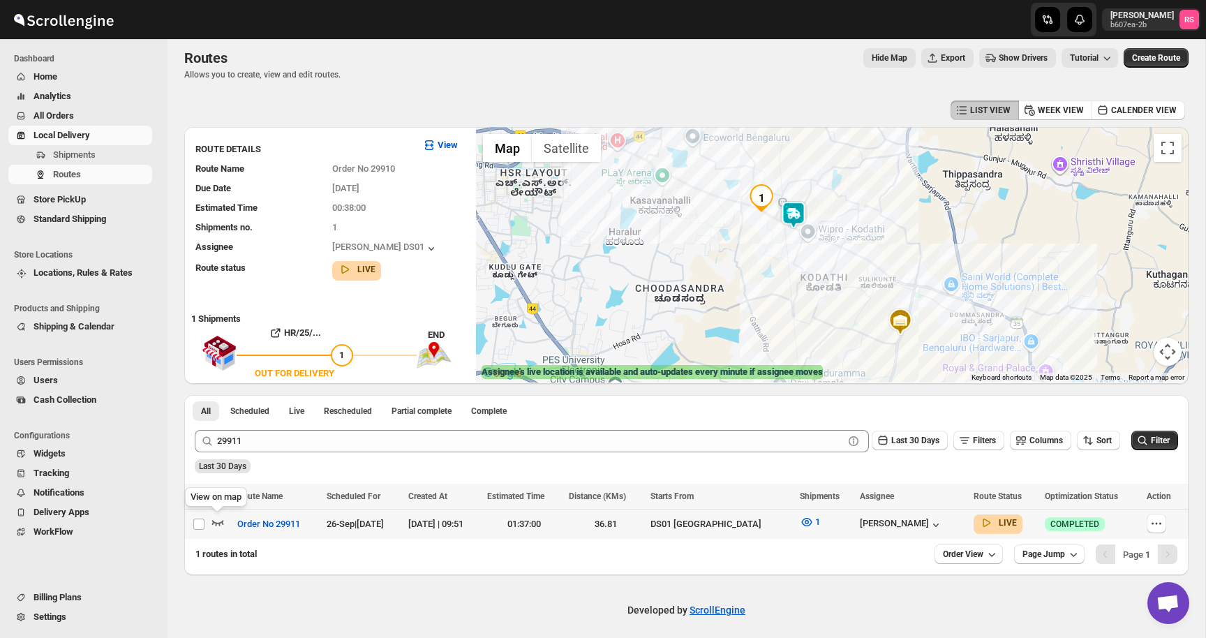
click at [215, 519] on icon "button" at bounding box center [218, 522] width 14 height 14
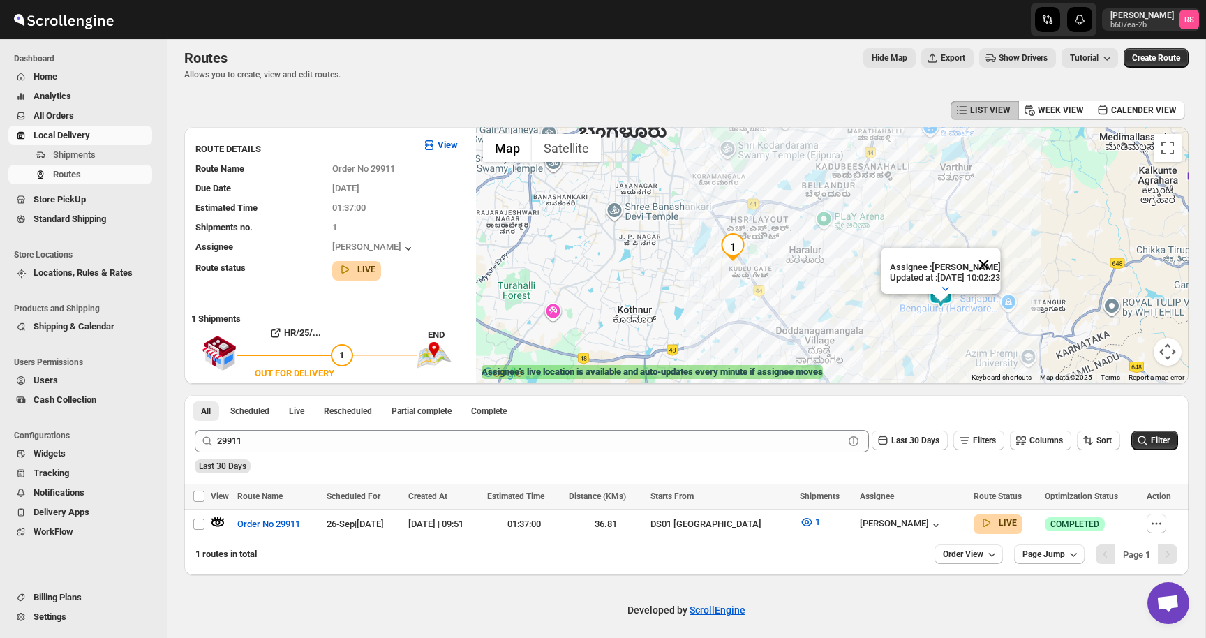
click at [1000, 261] on button "Close" at bounding box center [984, 265] width 34 height 34
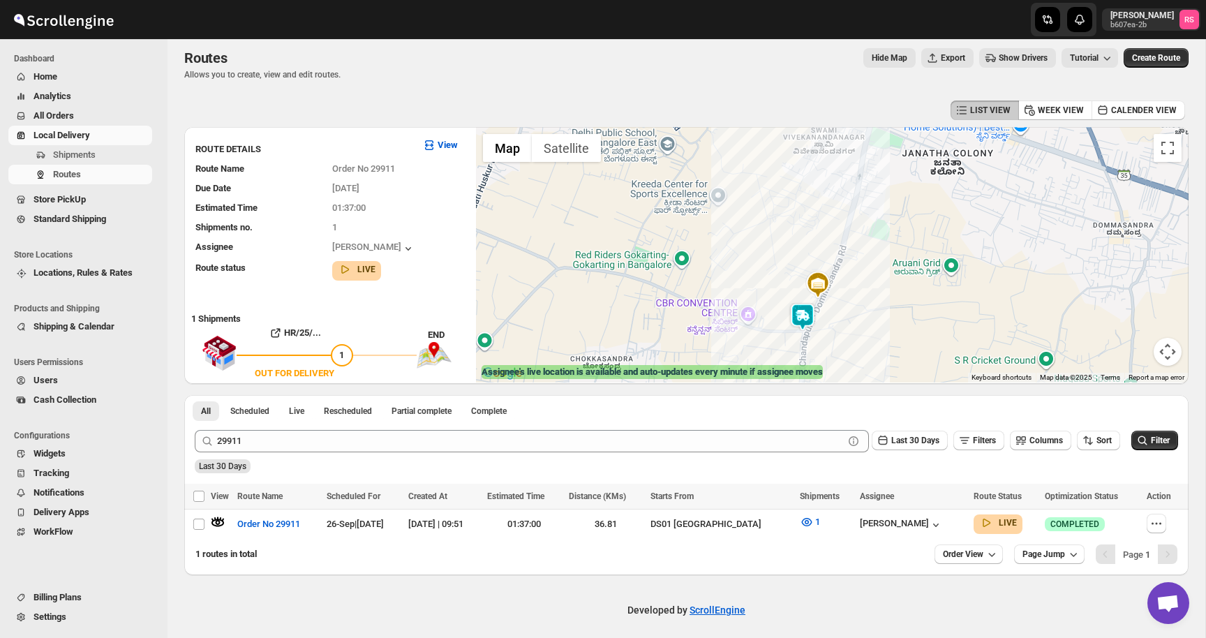
drag, startPoint x: 879, startPoint y: 316, endPoint x: 879, endPoint y: 259, distance: 57.2
click at [879, 259] on div at bounding box center [832, 254] width 713 height 255
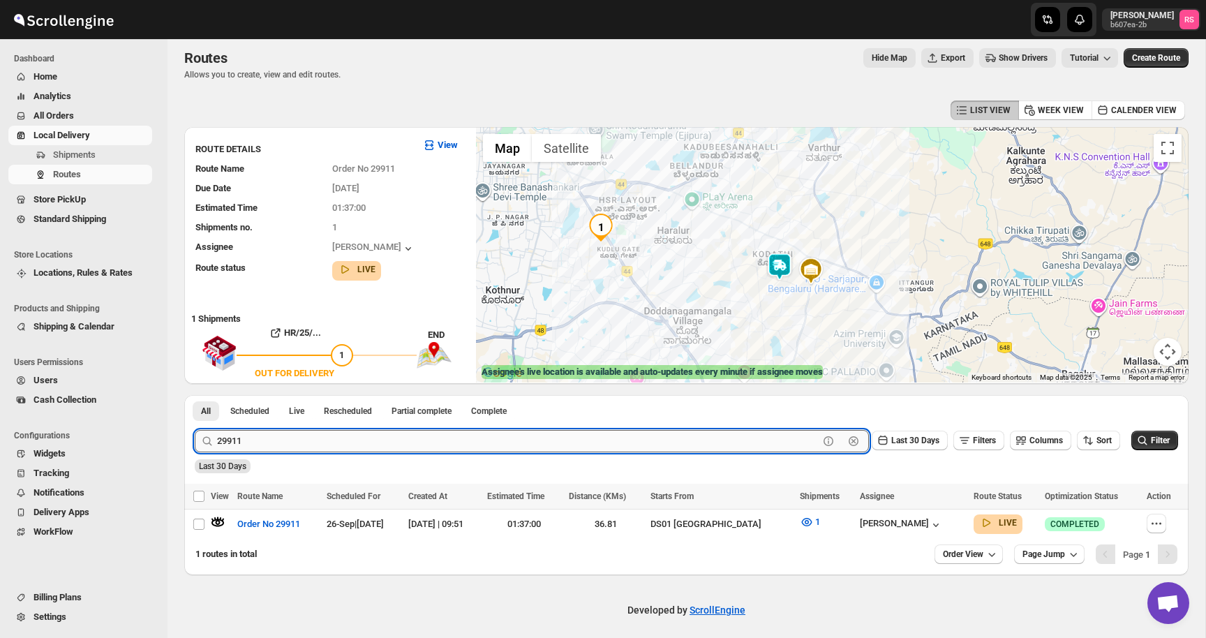
click at [299, 438] on input "29911" at bounding box center [518, 441] width 602 height 22
click at [337, 442] on input "29911" at bounding box center [518, 441] width 602 height 22
type input "29912"
click at [195, 395] on button "Submit" at bounding box center [215, 402] width 40 height 15
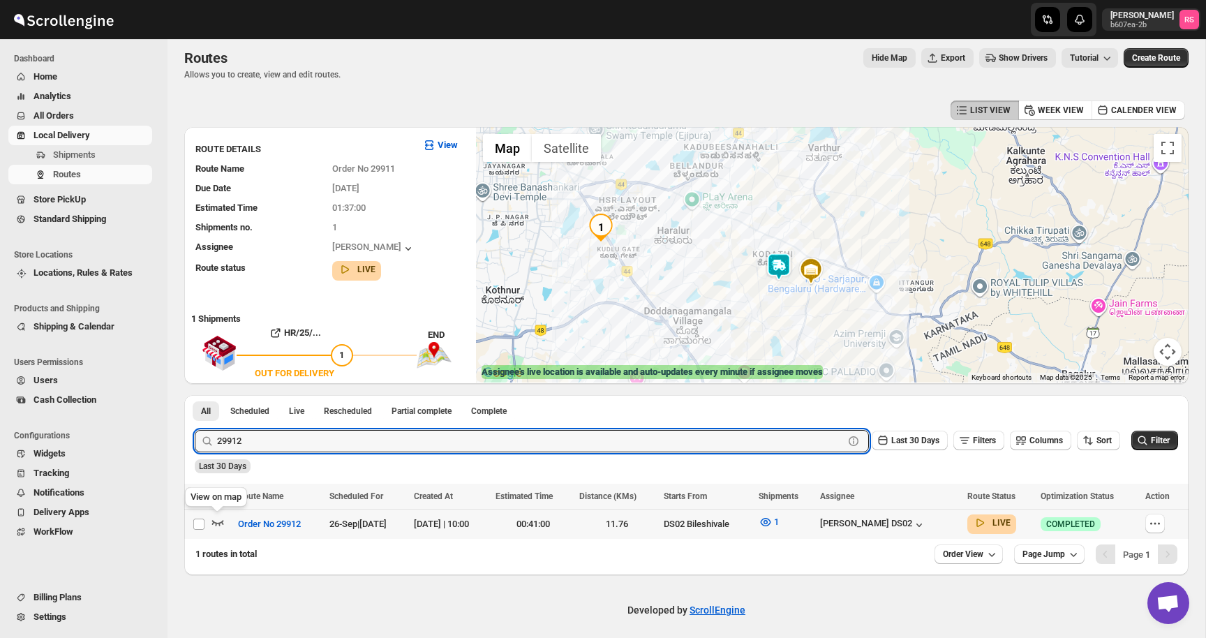
click at [222, 521] on icon "button" at bounding box center [218, 523] width 12 height 6
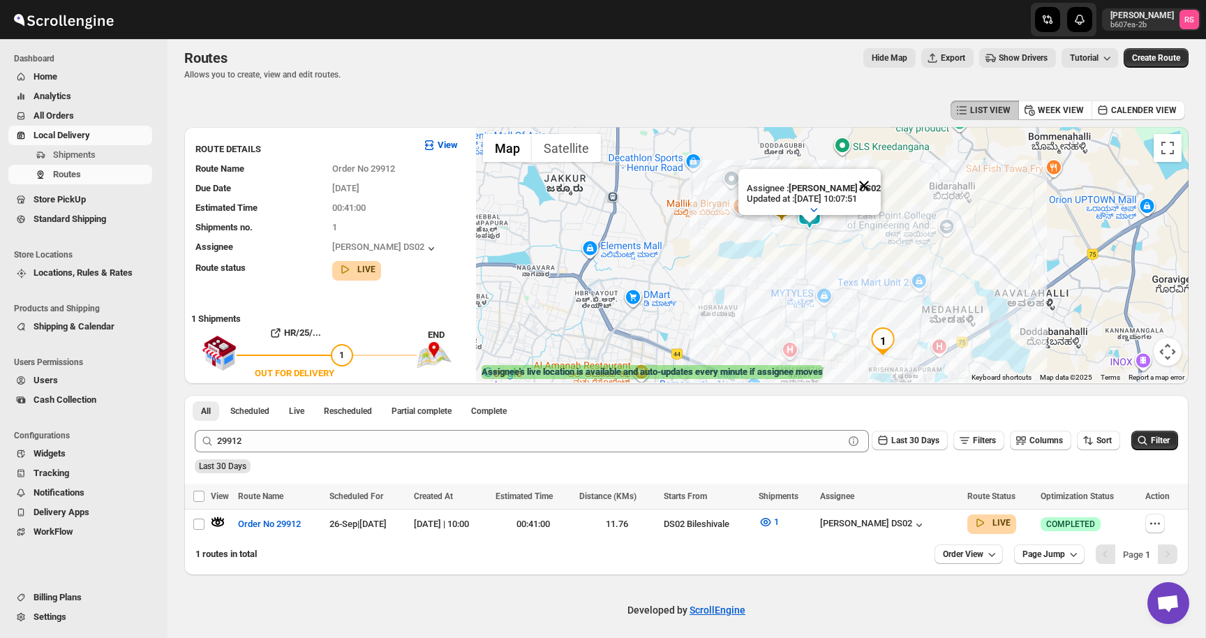
click at [864, 186] on button "Close" at bounding box center [864, 186] width 34 height 34
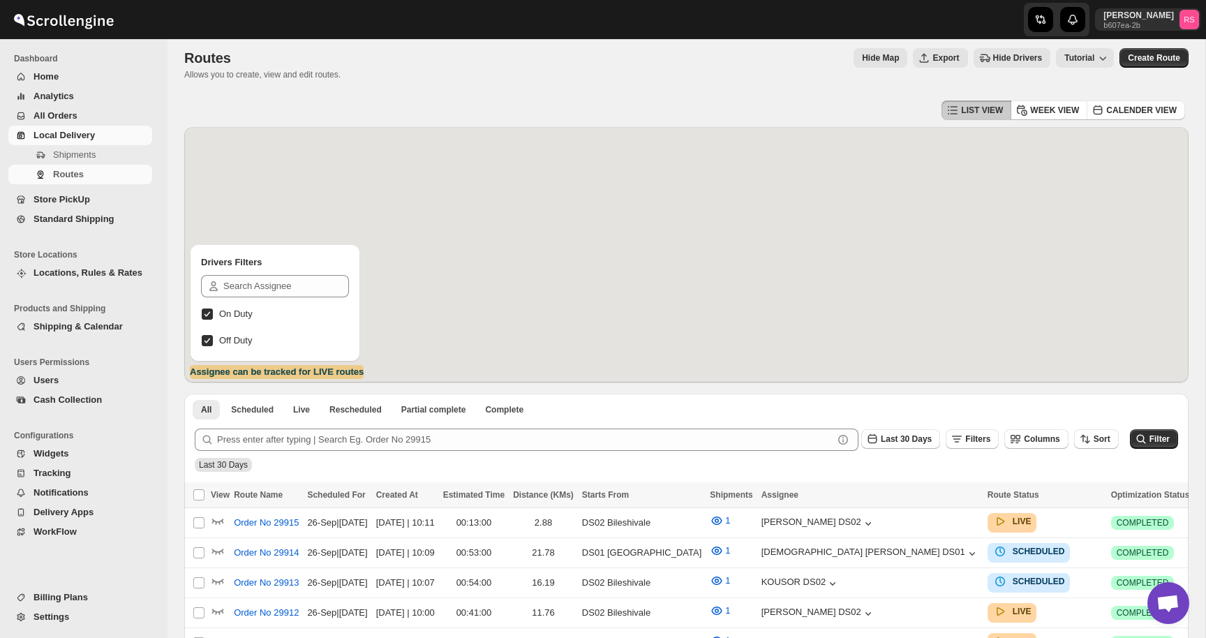
scroll to position [8, 0]
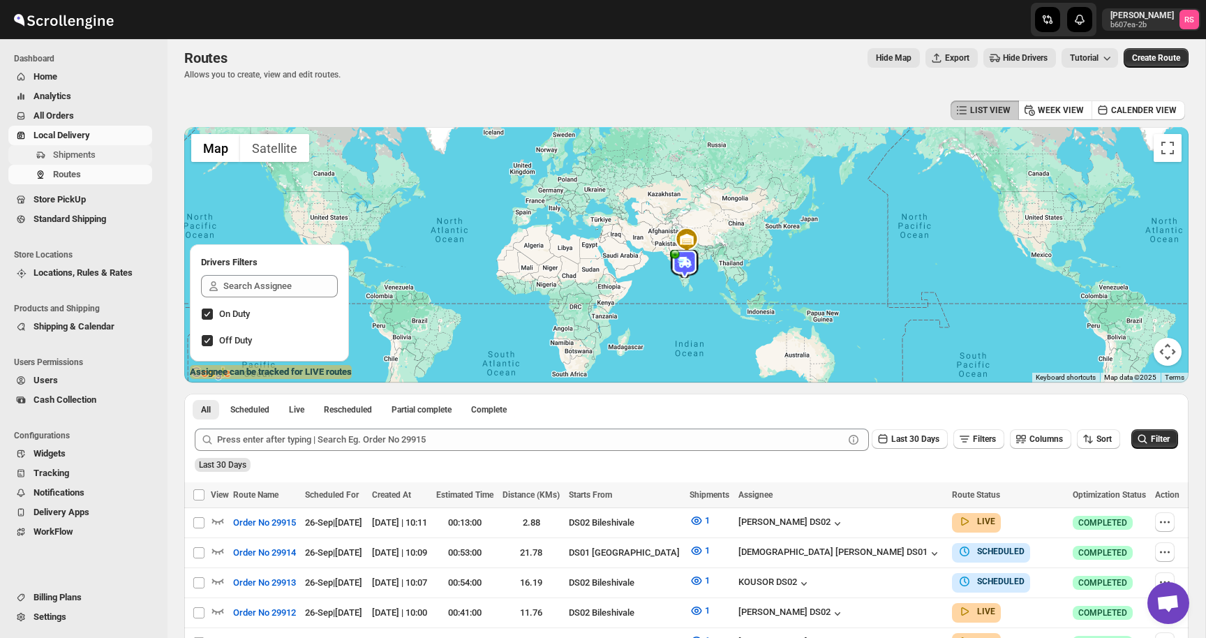
click at [125, 151] on span "Shipments" at bounding box center [101, 155] width 96 height 14
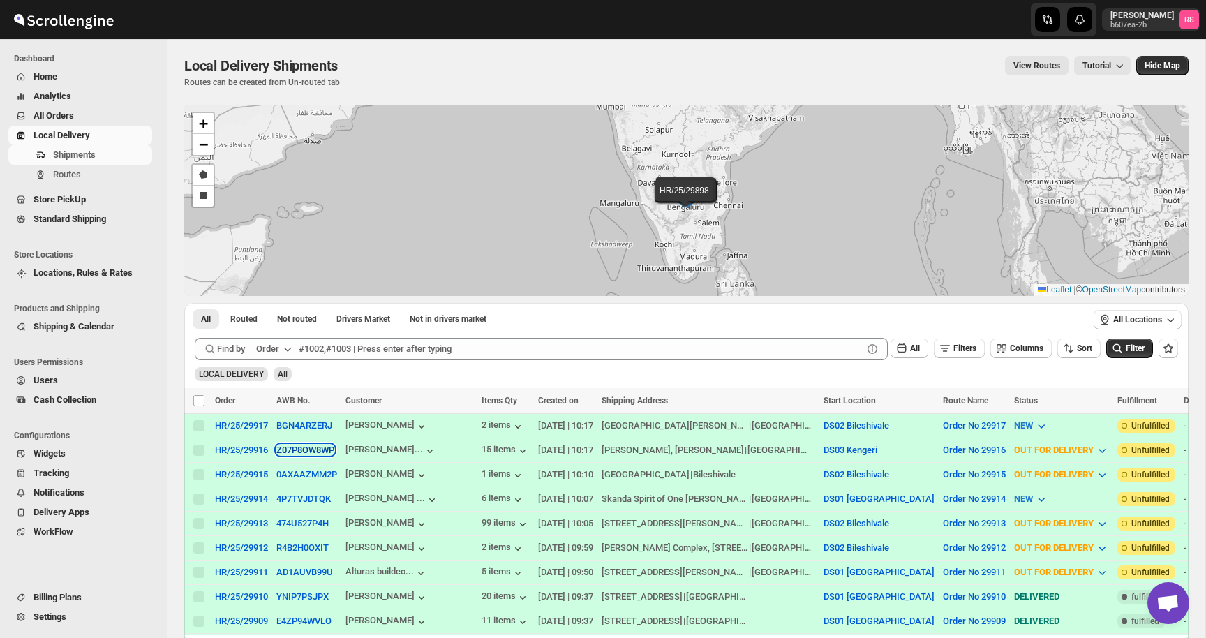
click at [317, 453] on button "Z07P8OW8WP" at bounding box center [305, 450] width 58 height 10
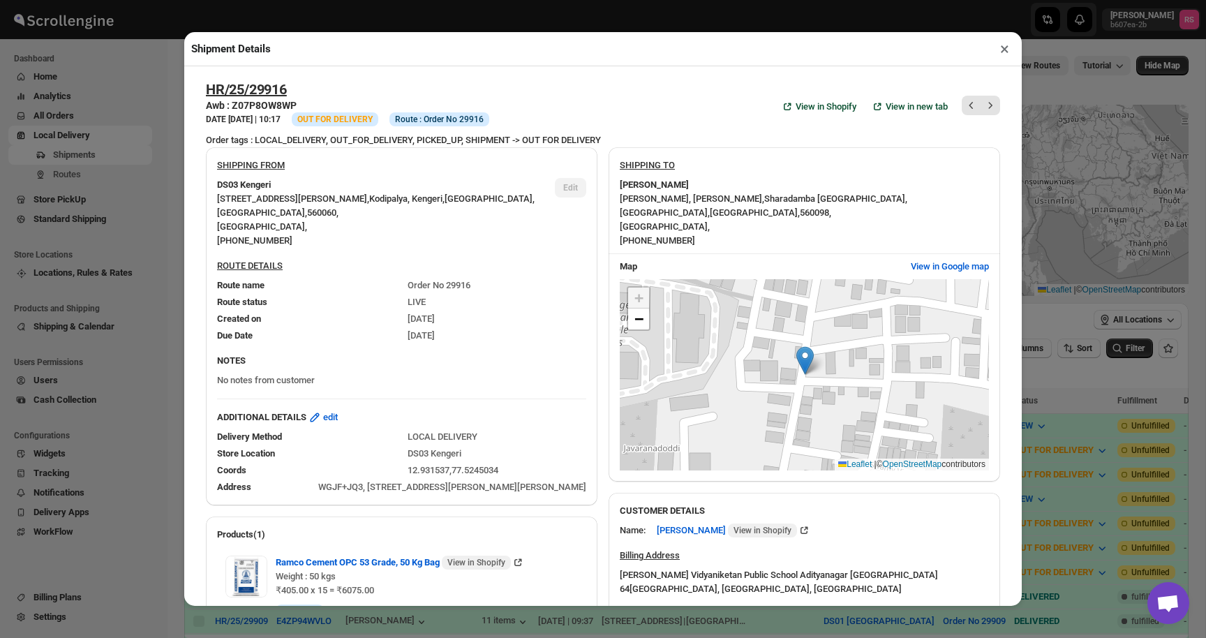
click at [122, 136] on div "Shipment Details × HR/25/29916 Awb : Z07P8OW8WP DATE 26-Sep-25 | 10:17 Info OUT…" at bounding box center [603, 319] width 1206 height 638
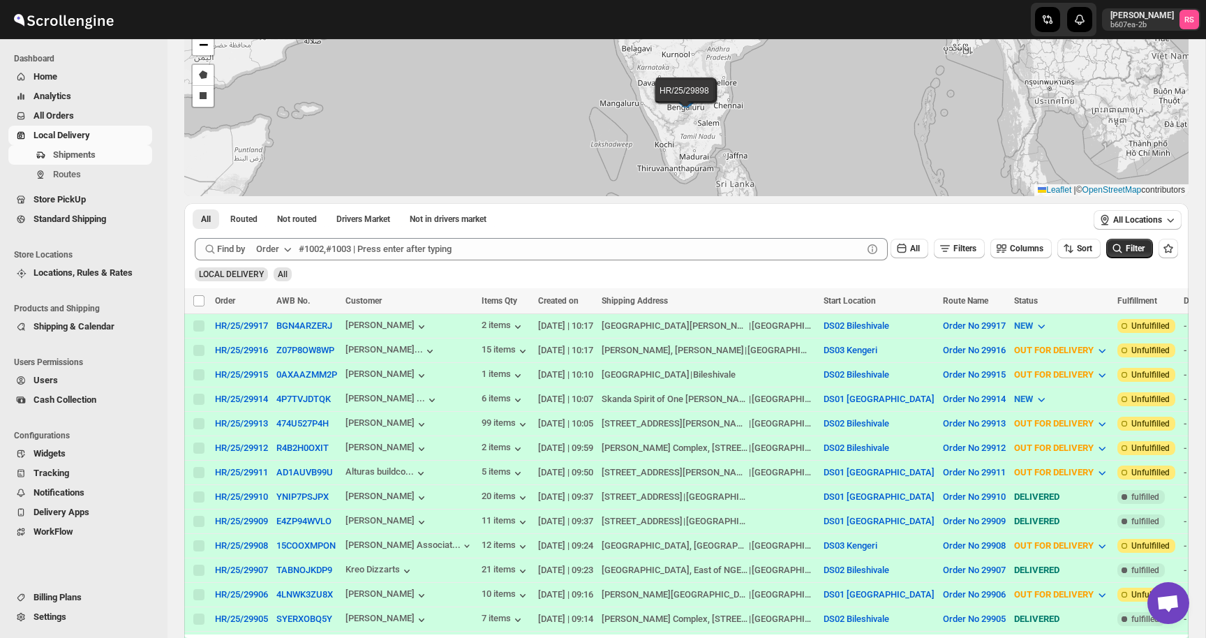
scroll to position [142, 0]
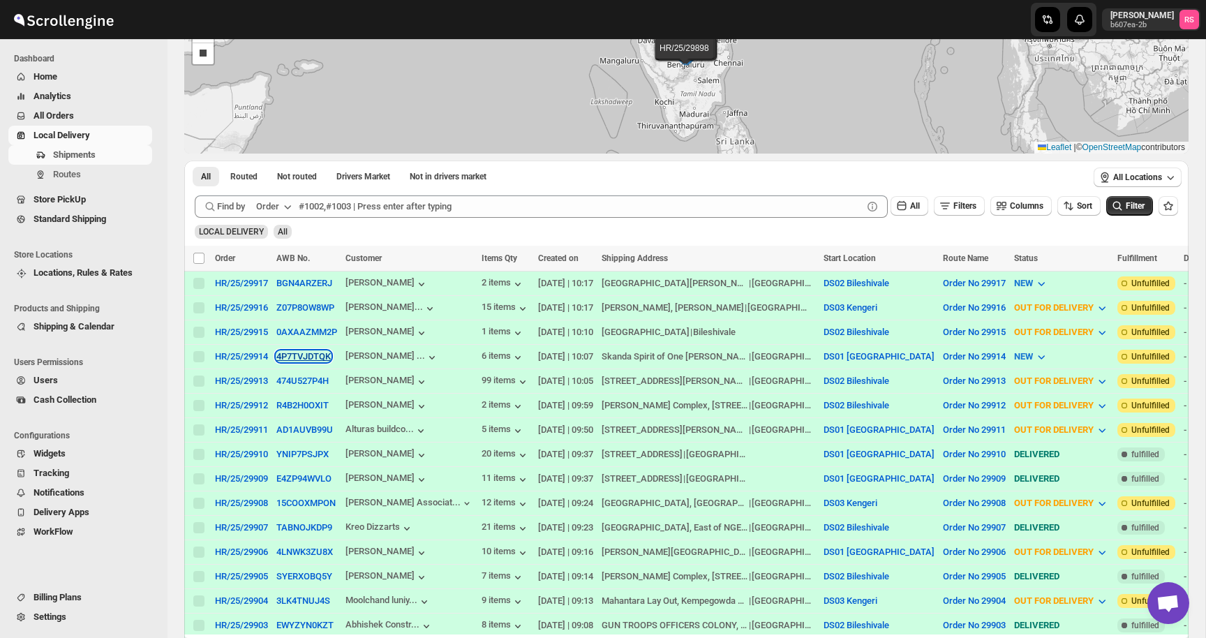
click at [311, 357] on button "4P7TVJDTQK" at bounding box center [303, 356] width 54 height 10
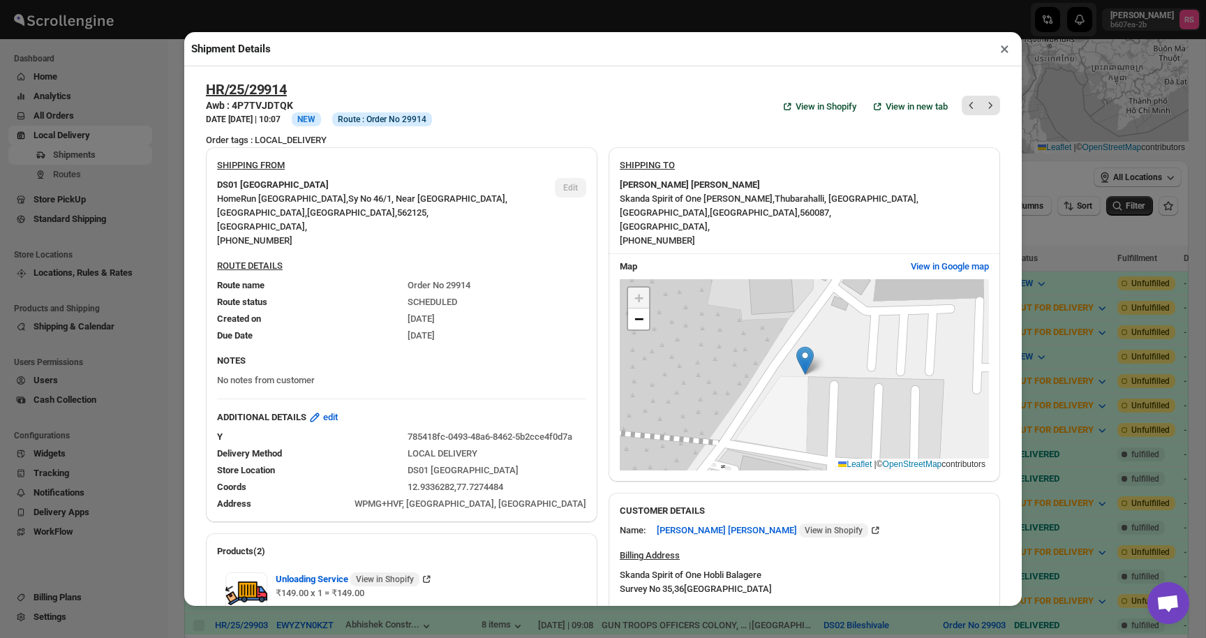
click at [488, 507] on span "WPMG+HVF, Balagere, Bengaluru, Karnataka 560066, India" at bounding box center [471, 503] width 232 height 10
click at [605, 345] on div "SHIPPING FROM DS01 Sarjapur HomeRun Chandapura Main Road Dommasandra , Sy No 46…" at bounding box center [597, 608] width 805 height 944
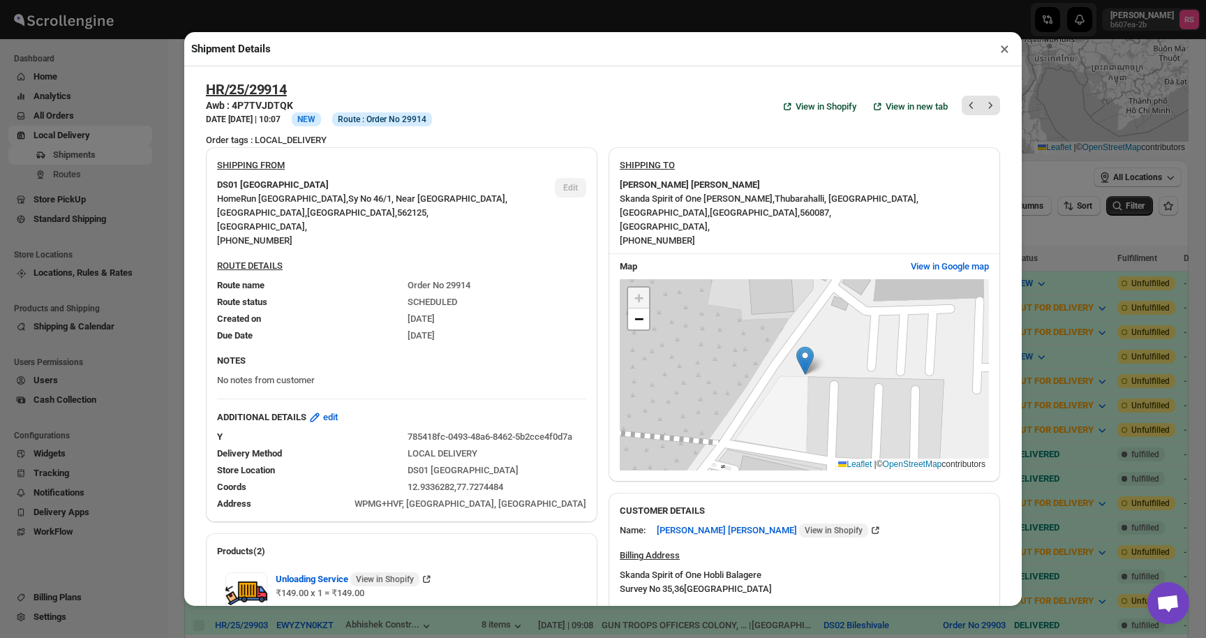
click at [935, 284] on div "+ − Leaflet | © OpenStreetMap contributors" at bounding box center [804, 374] width 369 height 191
click at [935, 271] on span "View in Google map" at bounding box center [950, 267] width 78 height 14
click at [1002, 49] on button "×" at bounding box center [1005, 49] width 20 height 20
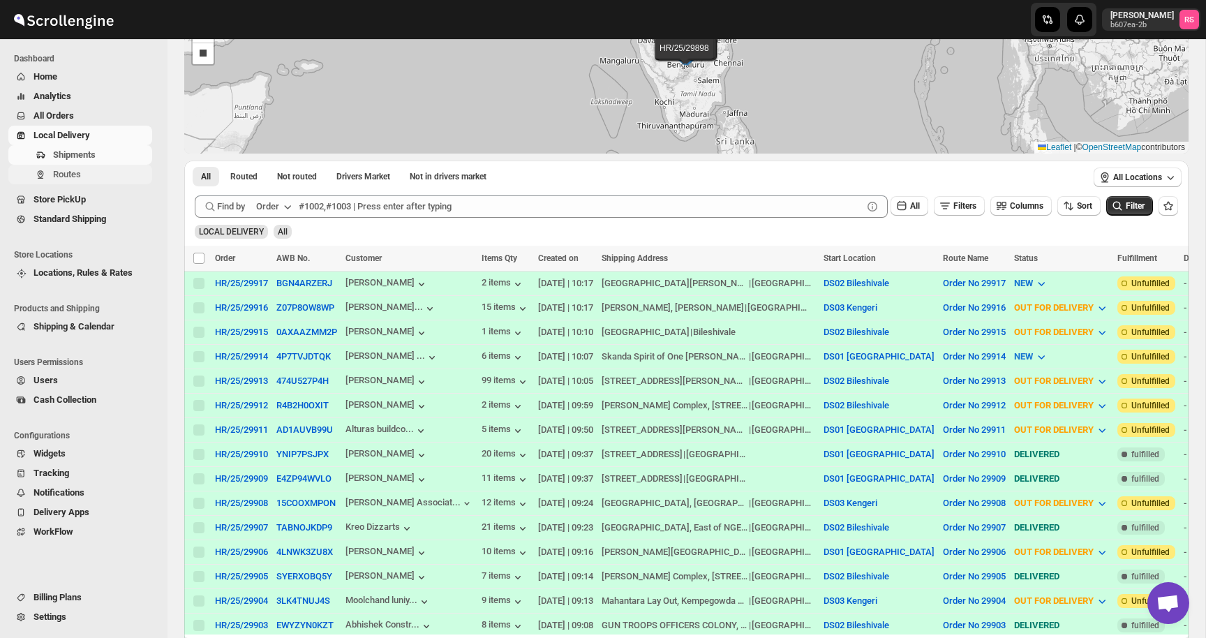
click at [77, 176] on span "Routes" at bounding box center [67, 174] width 28 height 10
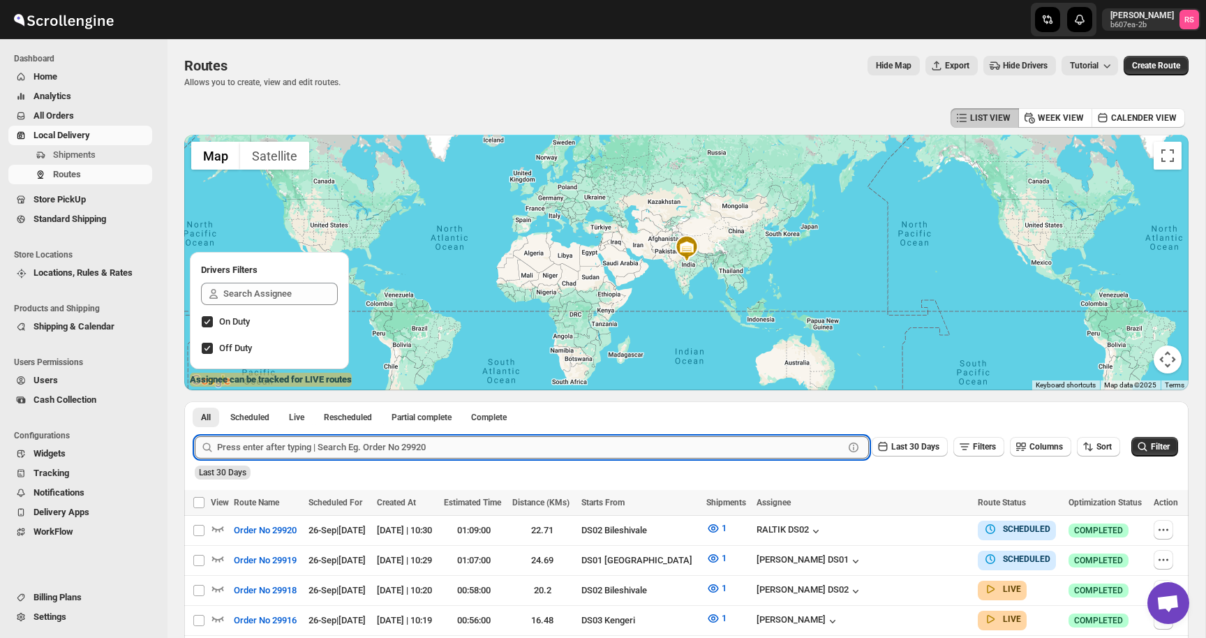
click at [400, 448] on input "text" at bounding box center [530, 447] width 627 height 22
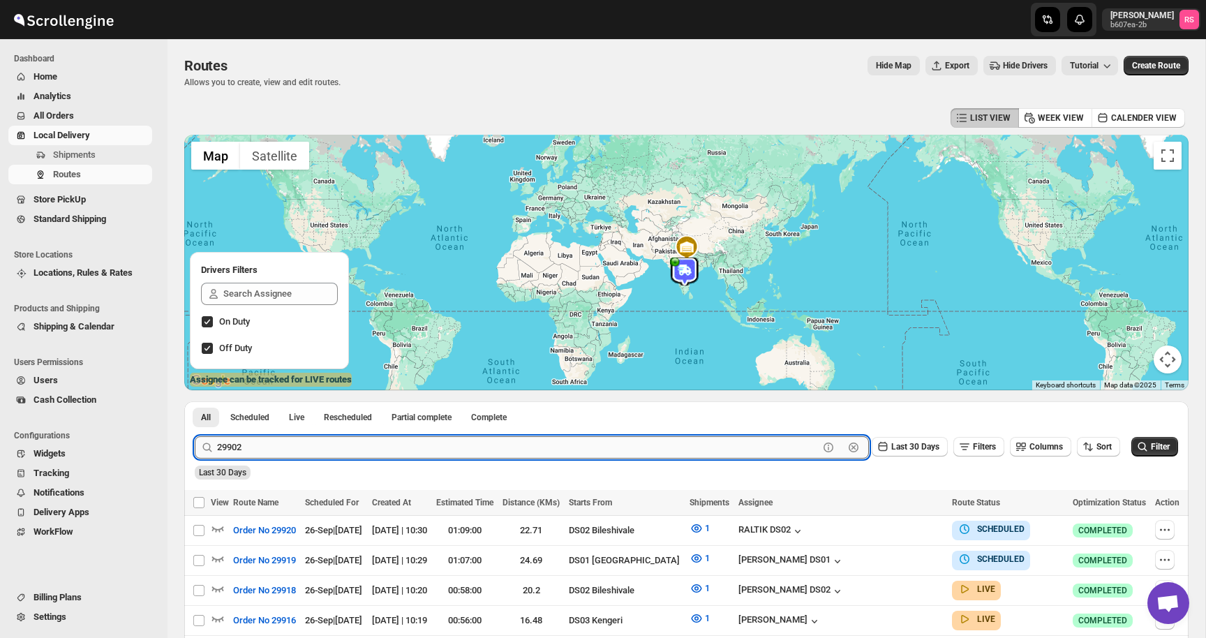
click at [195, 401] on button "Submit" at bounding box center [215, 408] width 40 height 15
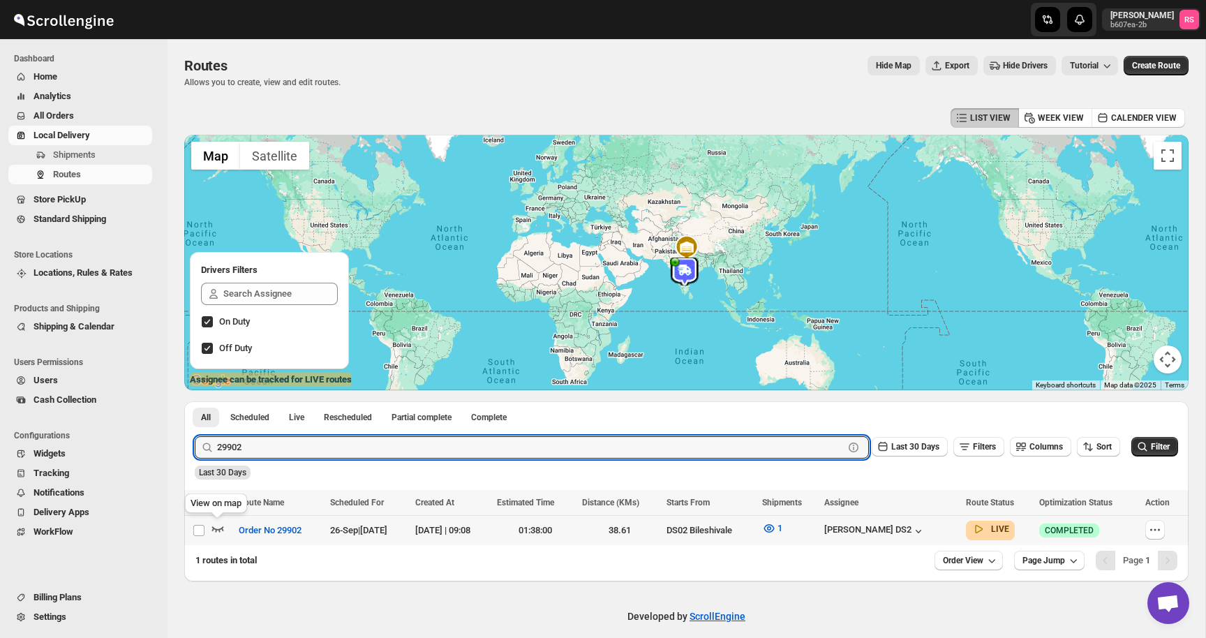
click at [213, 526] on icon "button" at bounding box center [218, 528] width 14 height 14
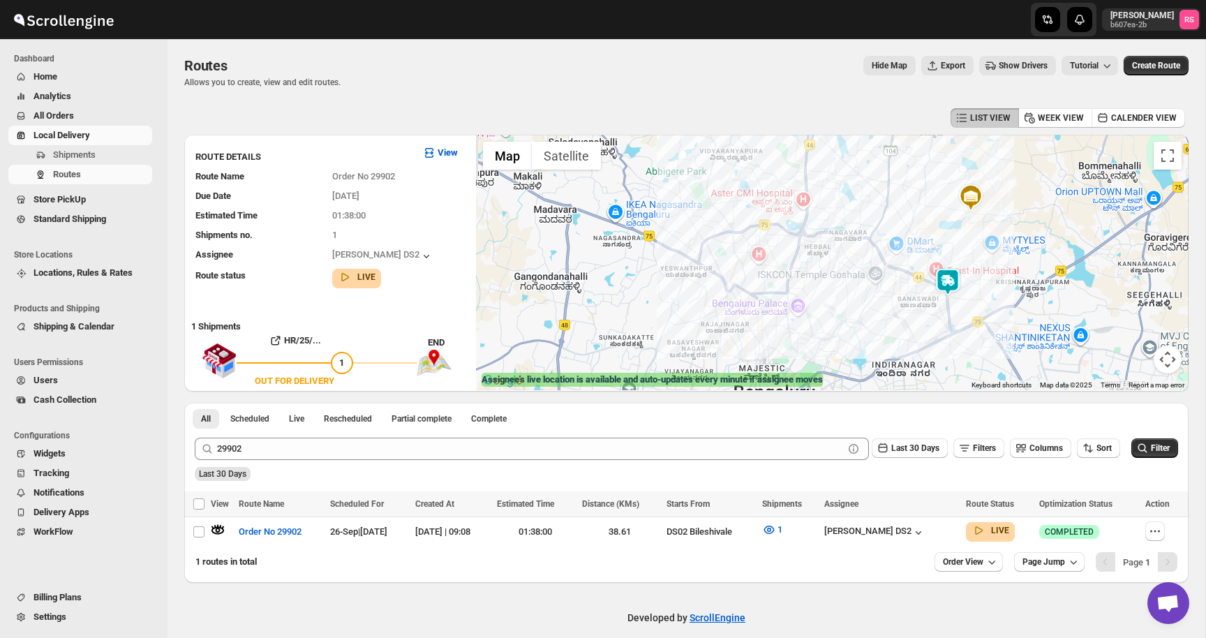
drag, startPoint x: 922, startPoint y: 241, endPoint x: 946, endPoint y: 131, distance: 112.3
click at [946, 131] on div "LIST VIEW WEEK VIEW CALENDER VIEW ROUTE DETAILS View Route Name Order No 29902 …" at bounding box center [686, 344] width 1004 height 478
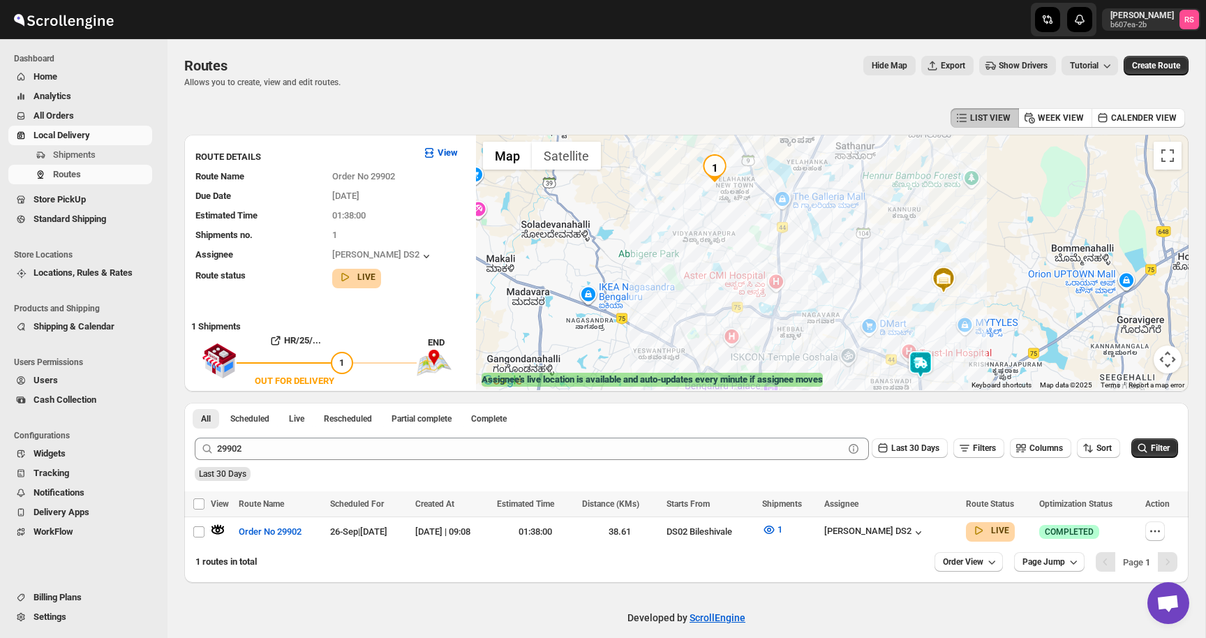
drag, startPoint x: 946, startPoint y: 144, endPoint x: 919, endPoint y: 227, distance: 86.7
click at [919, 227] on div at bounding box center [832, 262] width 713 height 255
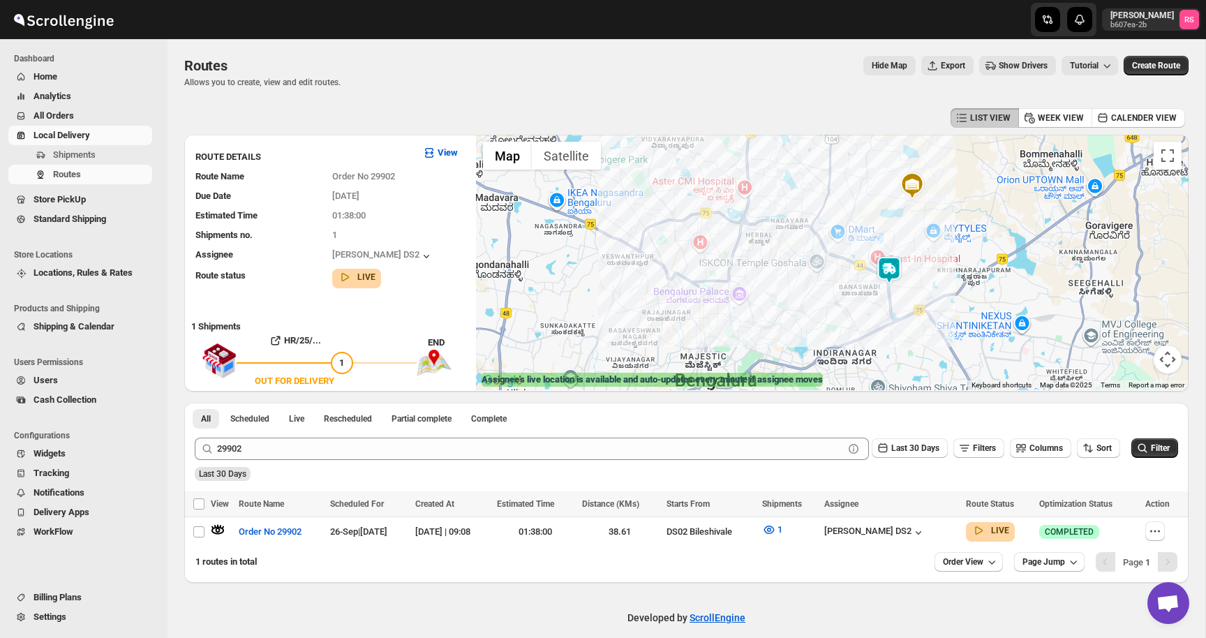
drag, startPoint x: 925, startPoint y: 350, endPoint x: 893, endPoint y: 255, distance: 100.9
click at [893, 255] on div "To navigate, press the arrow keys." at bounding box center [832, 262] width 713 height 255
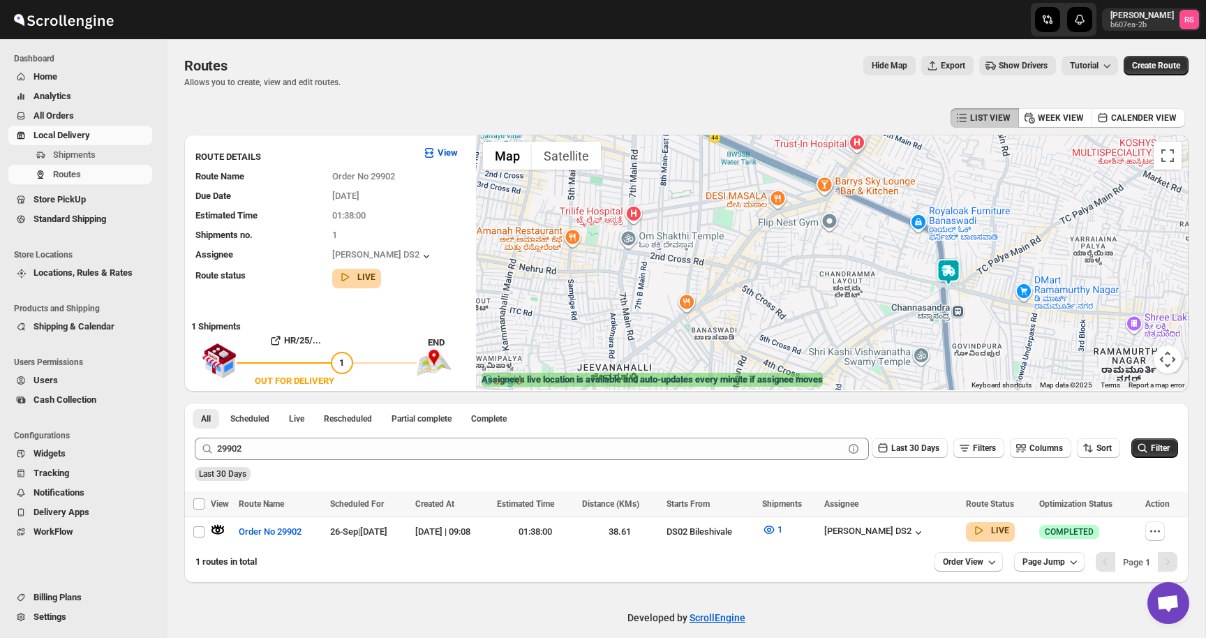
drag, startPoint x: 879, startPoint y: 279, endPoint x: 744, endPoint y: 257, distance: 136.5
click at [744, 257] on div "To navigate, press the arrow keys." at bounding box center [832, 262] width 713 height 255
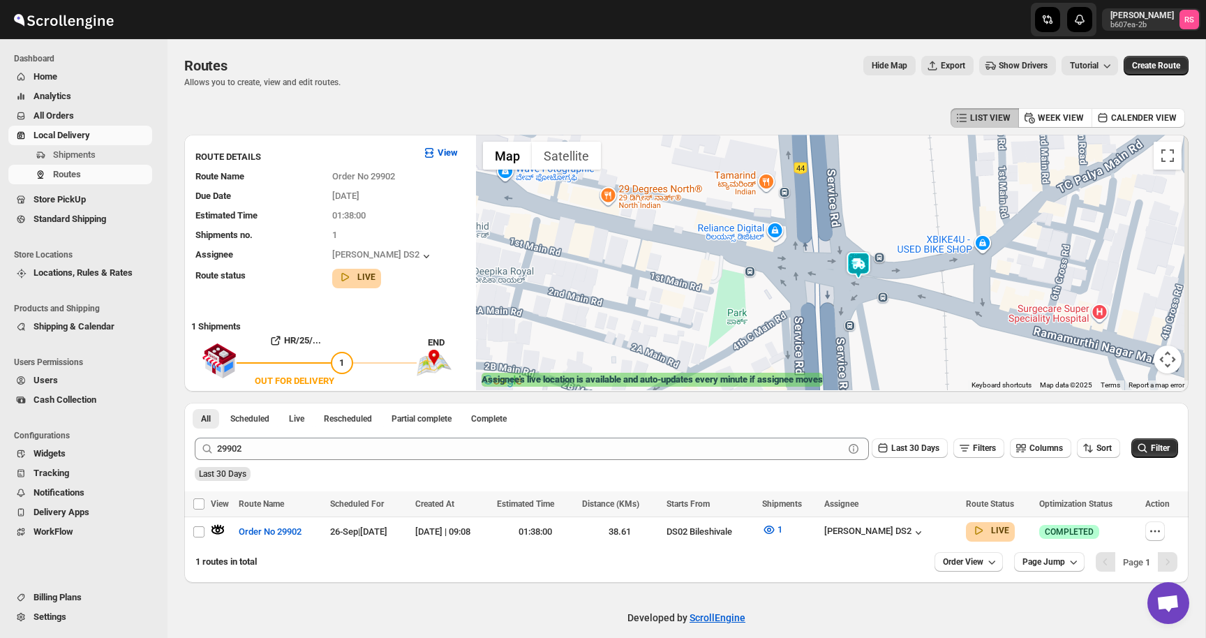
drag, startPoint x: 925, startPoint y: 281, endPoint x: 853, endPoint y: 282, distance: 72.6
click at [853, 282] on div at bounding box center [832, 262] width 713 height 255
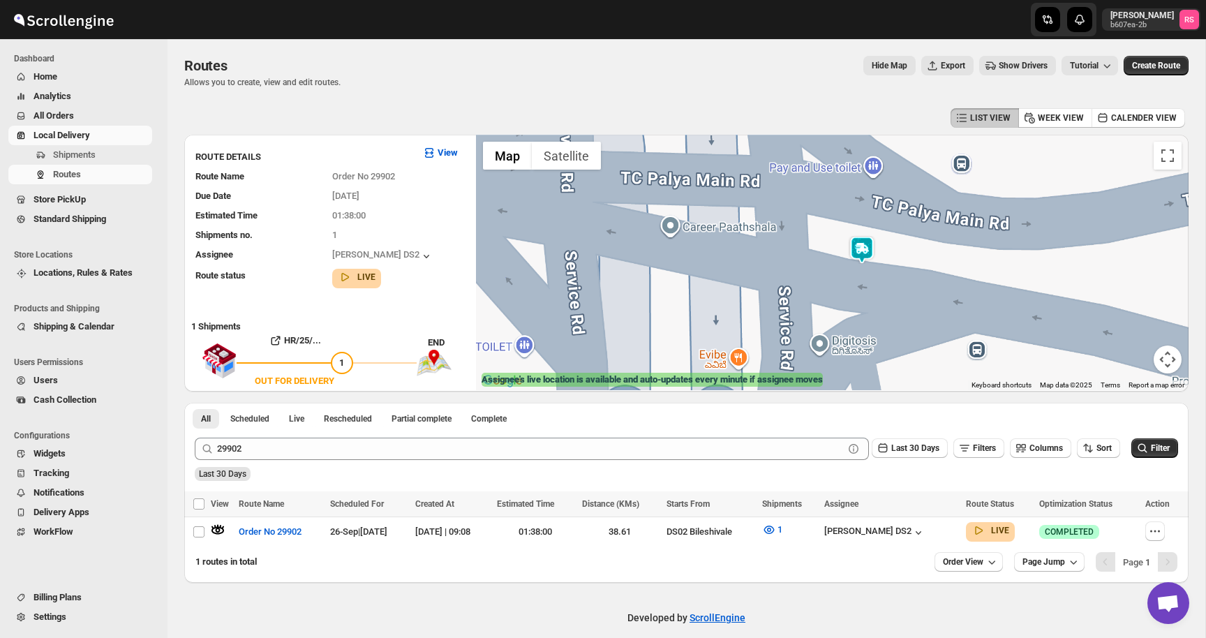
click at [872, 265] on div at bounding box center [832, 262] width 713 height 255
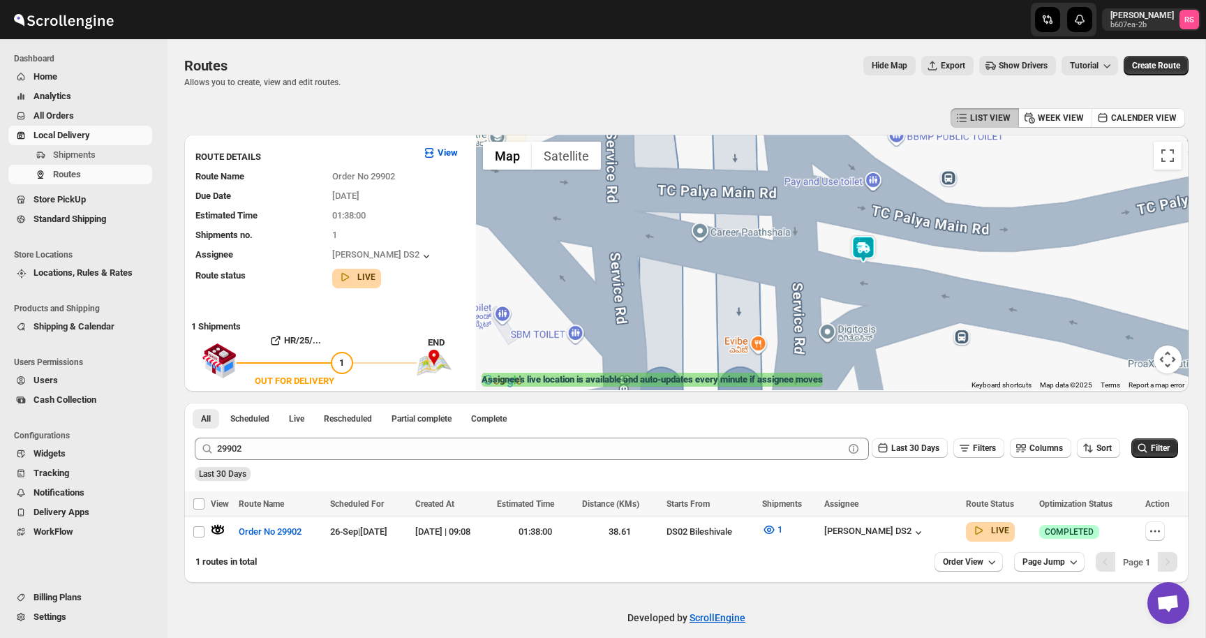
click at [868, 248] on img at bounding box center [863, 249] width 28 height 28
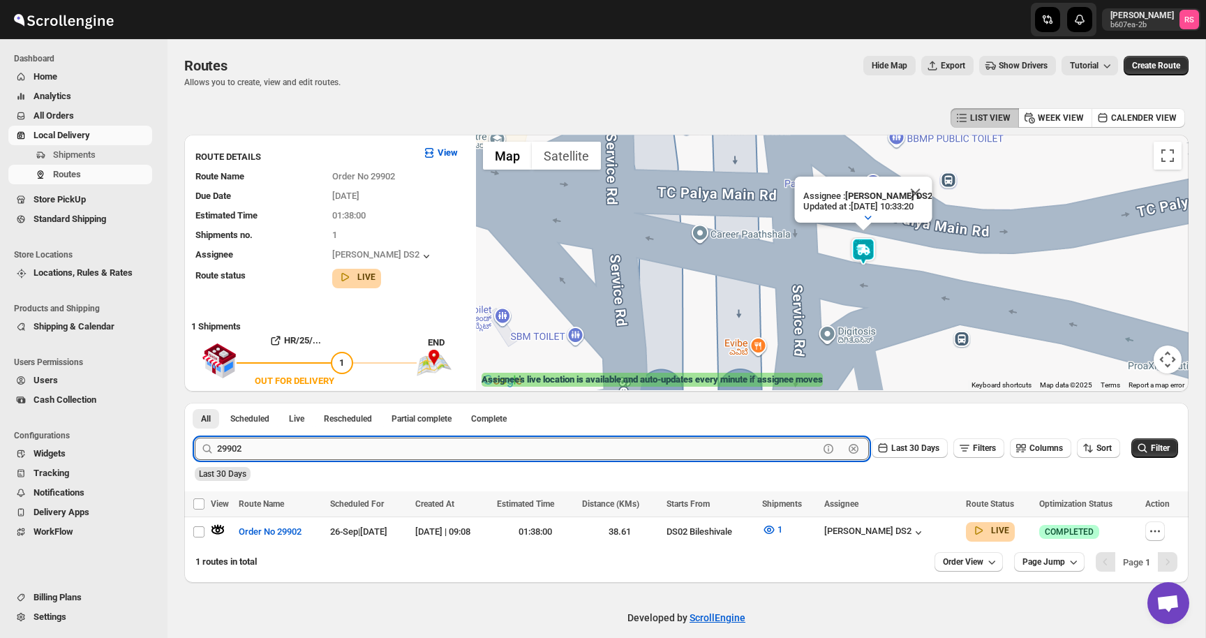
click at [287, 445] on input "29902" at bounding box center [518, 449] width 602 height 22
click at [308, 448] on input "29902" at bounding box center [518, 449] width 602 height 22
click at [195, 403] on button "Submit" at bounding box center [215, 410] width 40 height 15
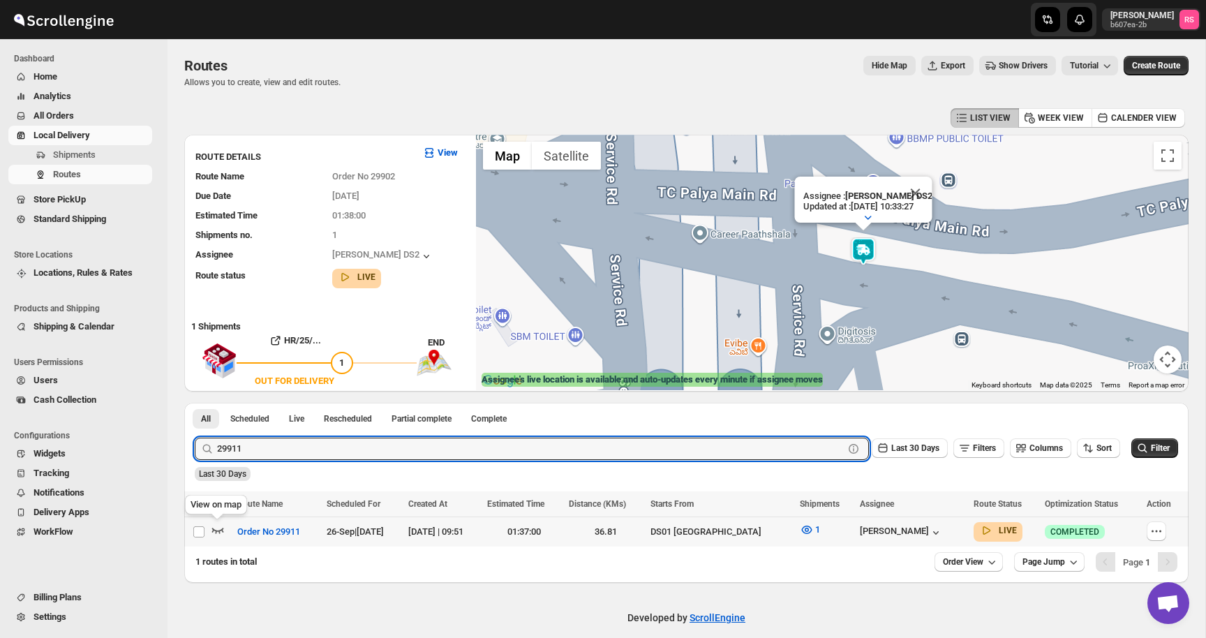
click at [218, 526] on icon "button" at bounding box center [218, 530] width 14 height 14
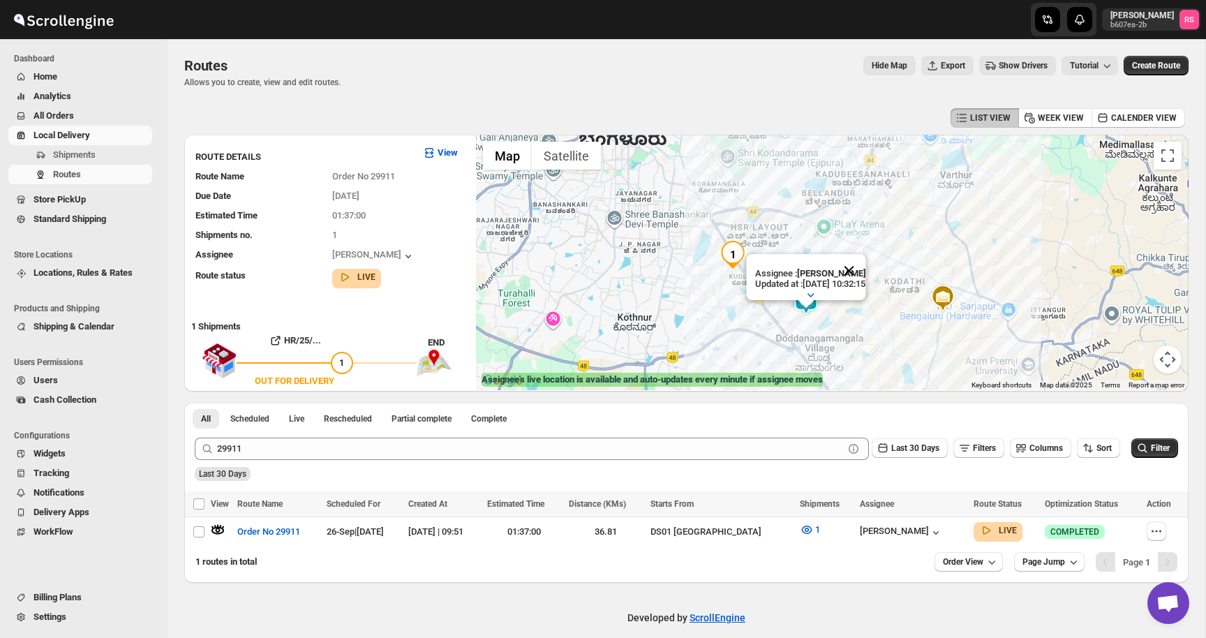
click at [862, 271] on button "Close" at bounding box center [849, 271] width 34 height 34
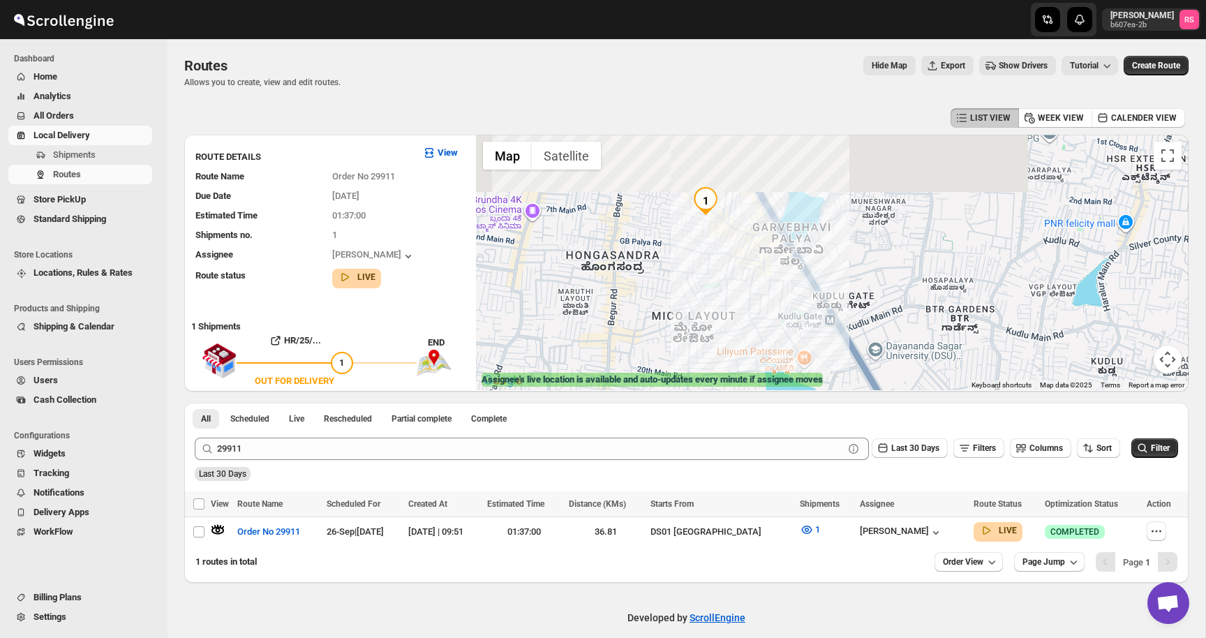
drag, startPoint x: 737, startPoint y: 285, endPoint x: 745, endPoint y: 376, distance: 91.8
click at [745, 376] on div "← Move left → Move right ↑ Move up ↓ Move down + Zoom in - Zoom out Home Jump l…" at bounding box center [832, 262] width 713 height 255
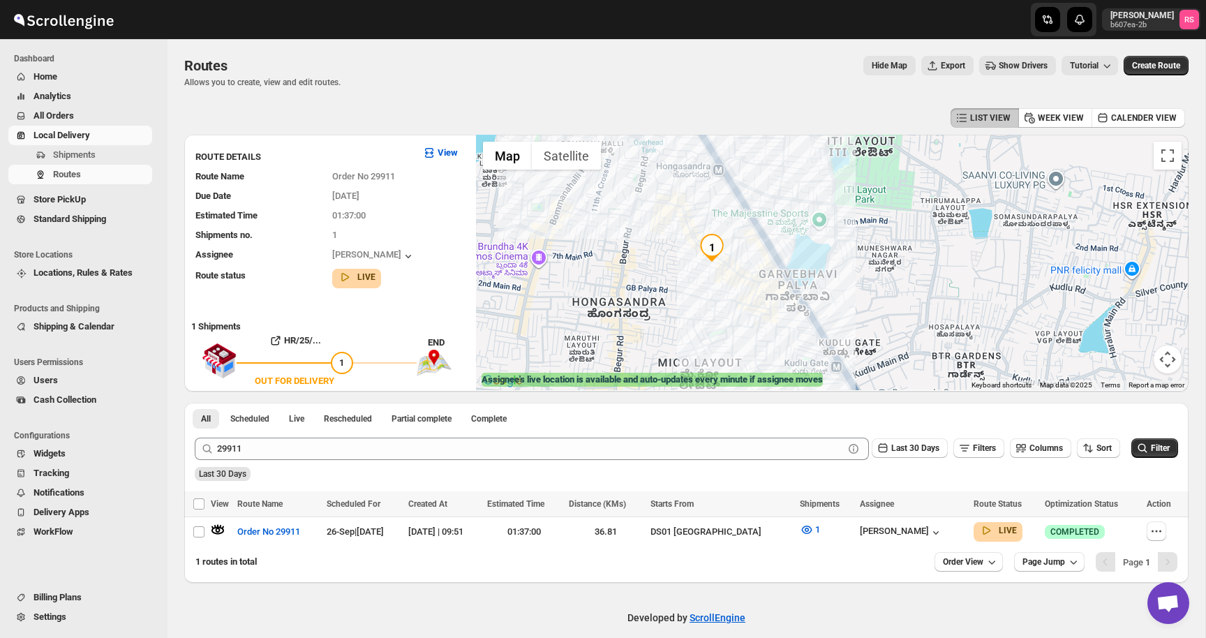
click at [745, 322] on div at bounding box center [832, 262] width 713 height 255
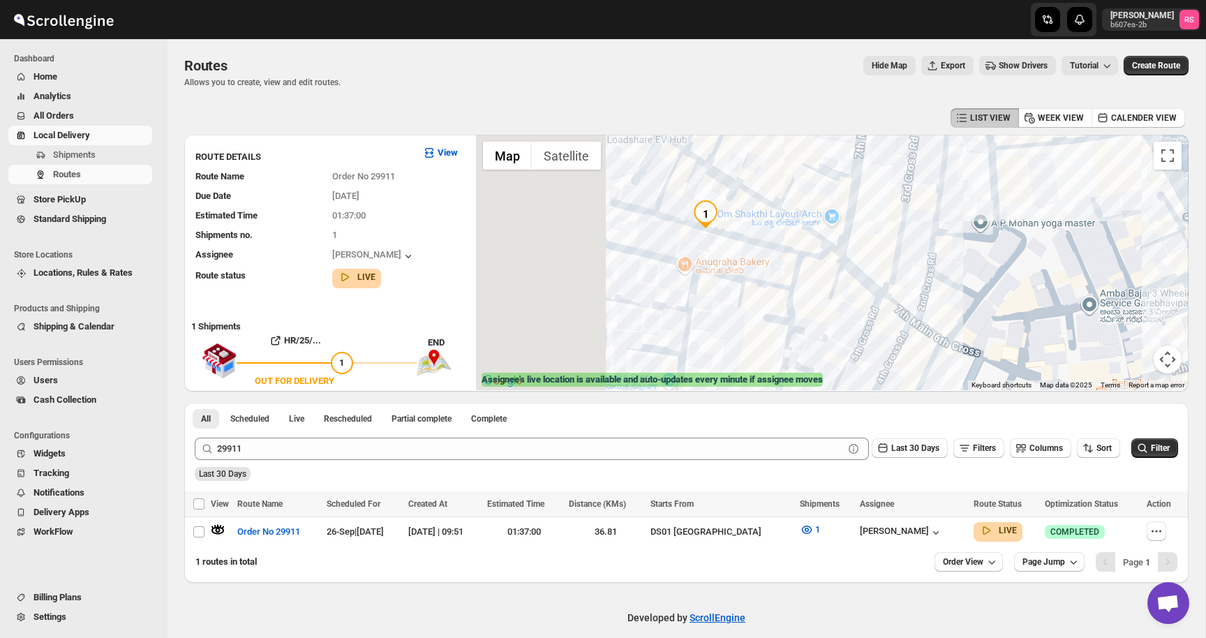
drag, startPoint x: 731, startPoint y: 263, endPoint x: 883, endPoint y: 236, distance: 153.9
click at [883, 236] on div at bounding box center [832, 262] width 713 height 255
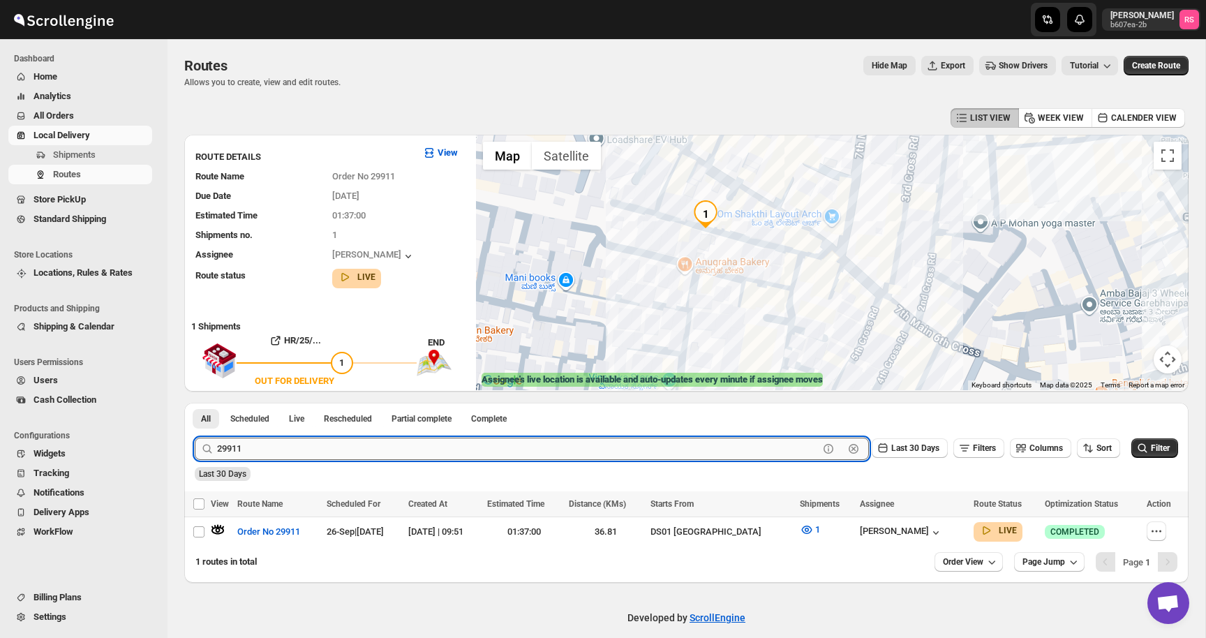
click at [322, 455] on input "29911" at bounding box center [518, 449] width 602 height 22
click at [383, 456] on input "29911" at bounding box center [518, 449] width 602 height 22
click at [195, 403] on button "Submit" at bounding box center [215, 410] width 40 height 15
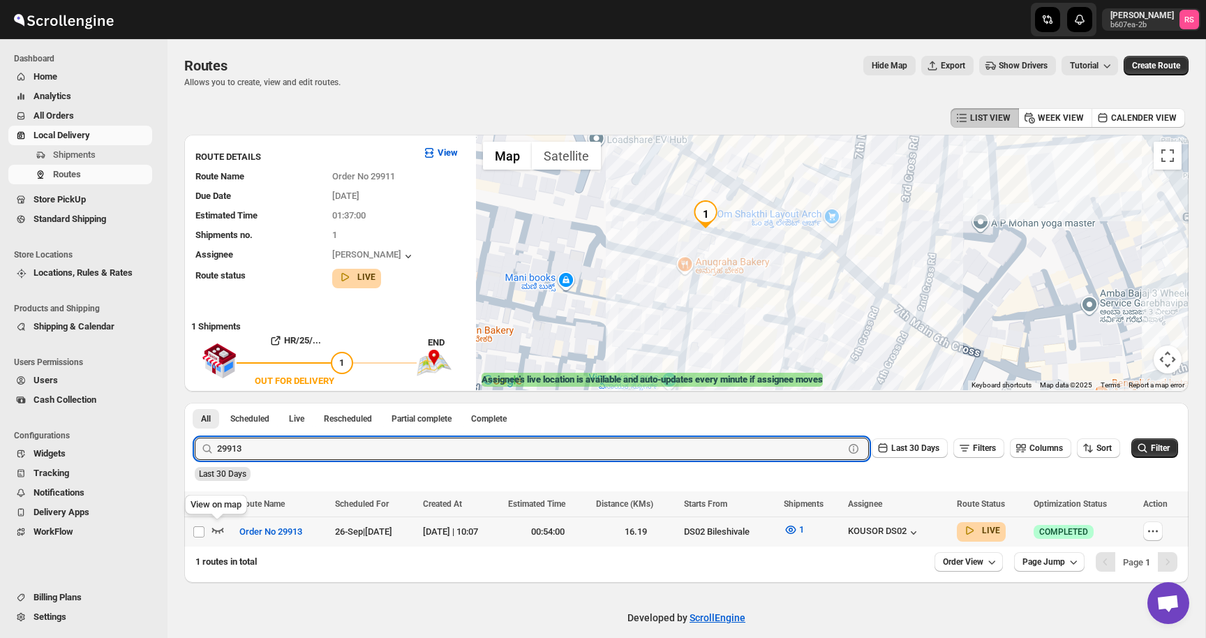
click at [221, 526] on icon "button" at bounding box center [218, 530] width 14 height 14
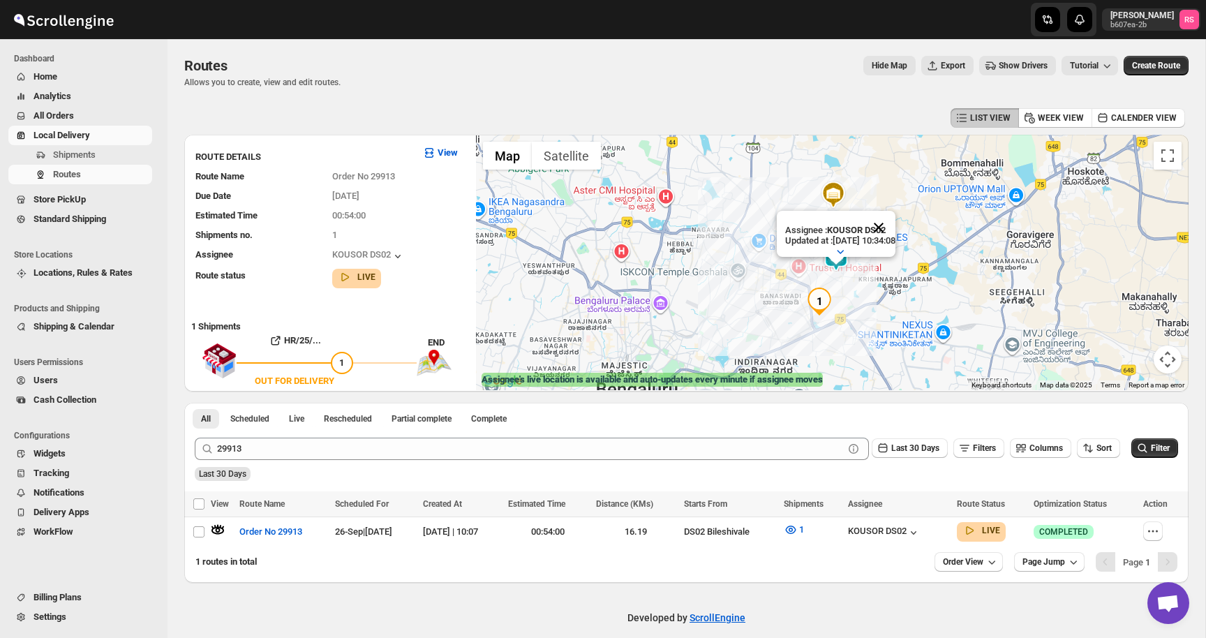
click at [893, 226] on button "Close" at bounding box center [879, 228] width 34 height 34
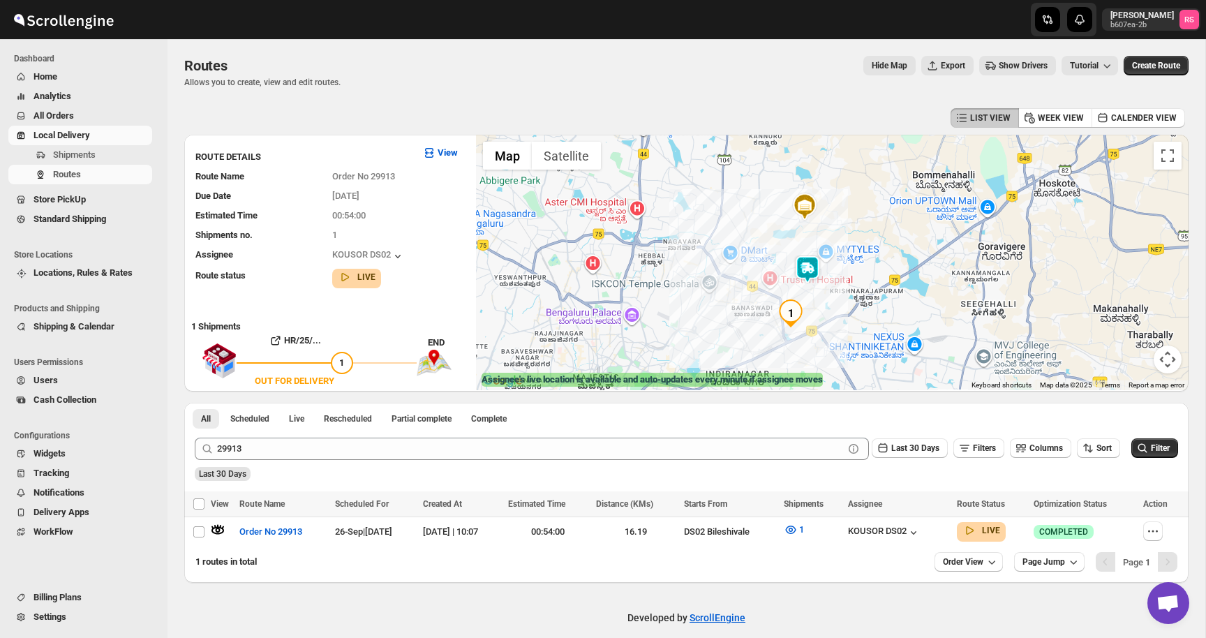
drag, startPoint x: 817, startPoint y: 287, endPoint x: 779, endPoint y: 299, distance: 40.2
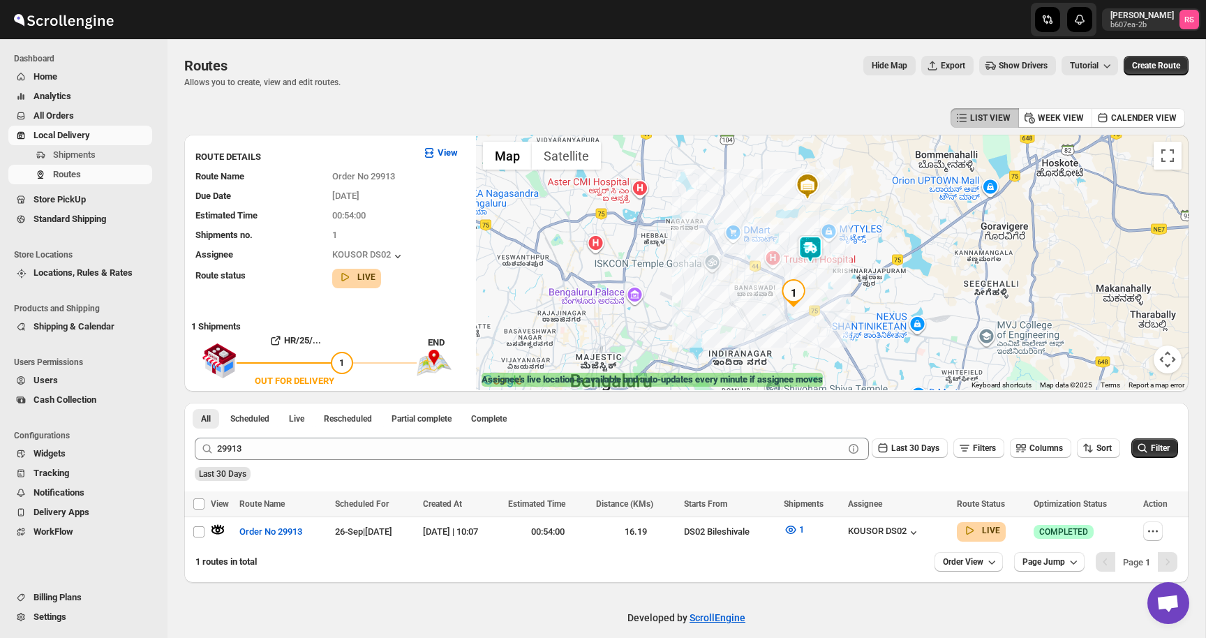
drag, startPoint x: 779, startPoint y: 299, endPoint x: 779, endPoint y: 256, distance: 42.6
click at [779, 256] on div at bounding box center [832, 262] width 713 height 255
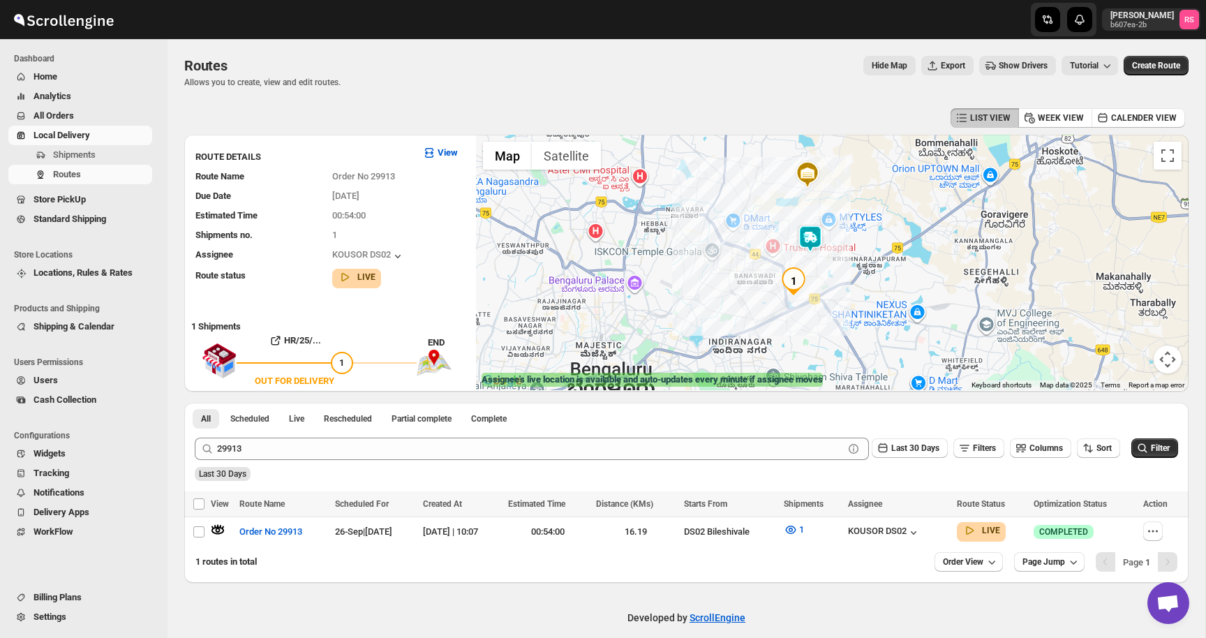
click at [334, 459] on div "Last 30 Days" at bounding box center [685, 469] width 986 height 24
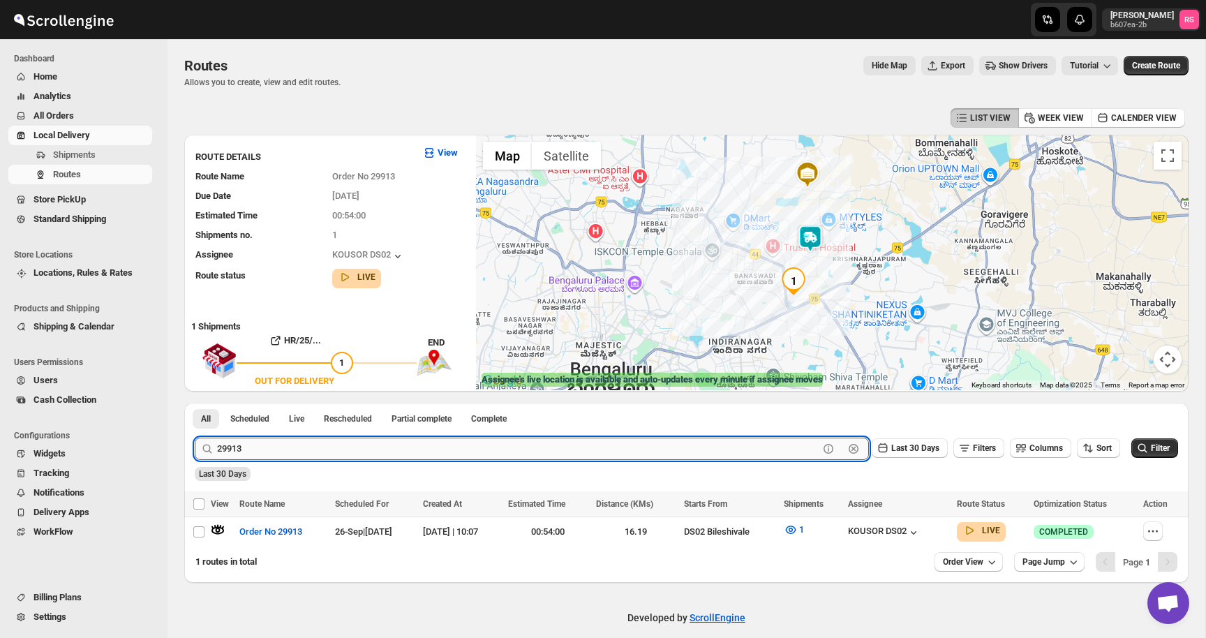
click at [376, 452] on input "29913" at bounding box center [518, 449] width 602 height 22
click at [433, 449] on input "29913" at bounding box center [518, 449] width 602 height 22
click at [258, 451] on input "29913" at bounding box center [518, 449] width 602 height 22
type input "29914"
click at [195, 403] on button "Submit" at bounding box center [215, 410] width 40 height 15
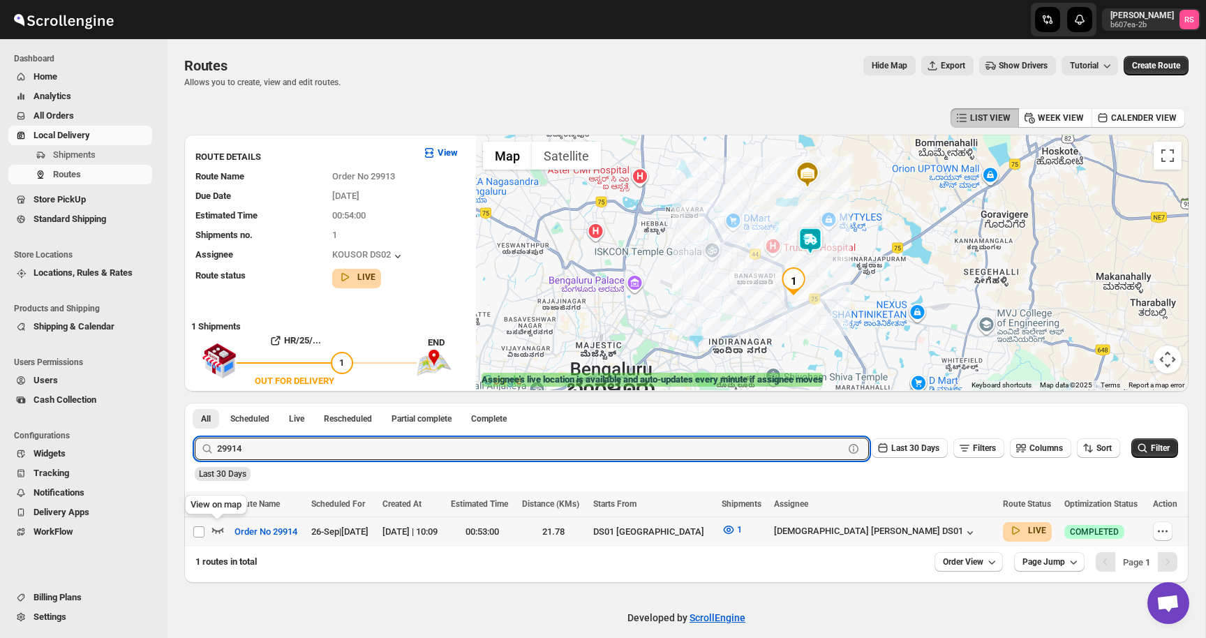
click at [217, 529] on icon "button" at bounding box center [218, 530] width 14 height 14
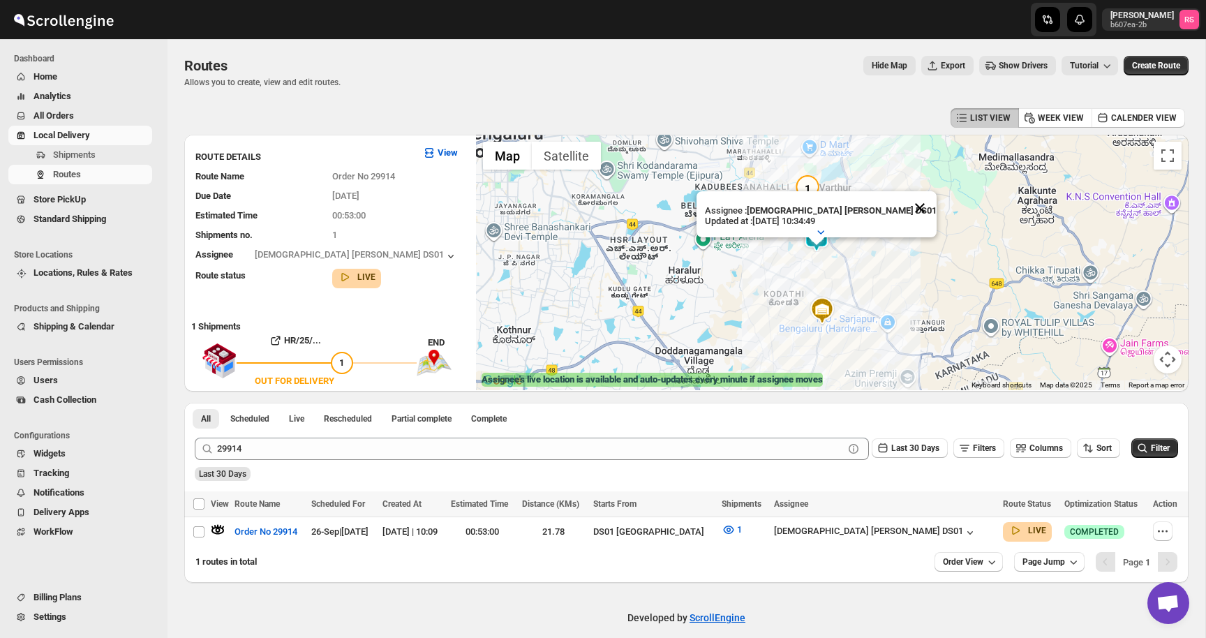
click at [903, 207] on button "Close" at bounding box center [920, 208] width 34 height 34
